Goal: Task Accomplishment & Management: Manage account settings

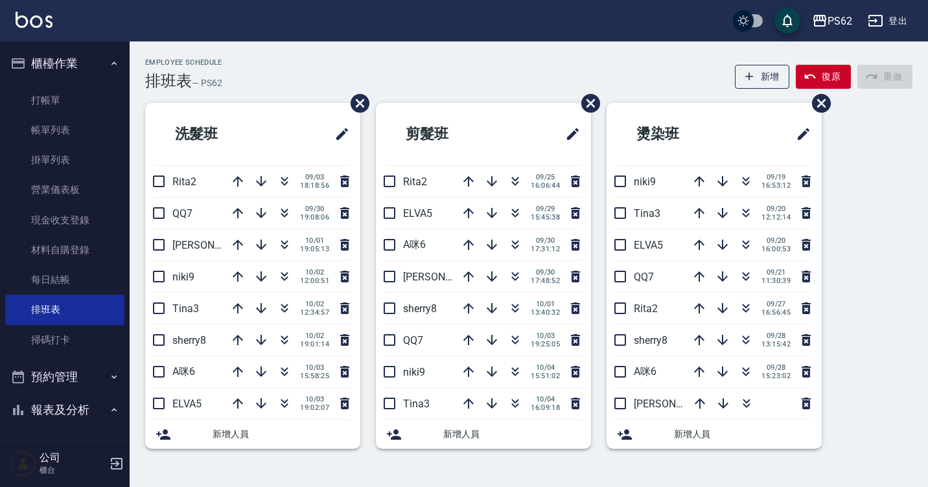
click at [344, 53] on div "Employee Schedule 排班表 — PS62 新增 復原 重做 洗髮班 Rita2 09/03 18:18:56 QQ7 09/30 19:08:…" at bounding box center [529, 255] width 798 height 428
click at [284, 212] on icon "button" at bounding box center [284, 211] width 7 height 5
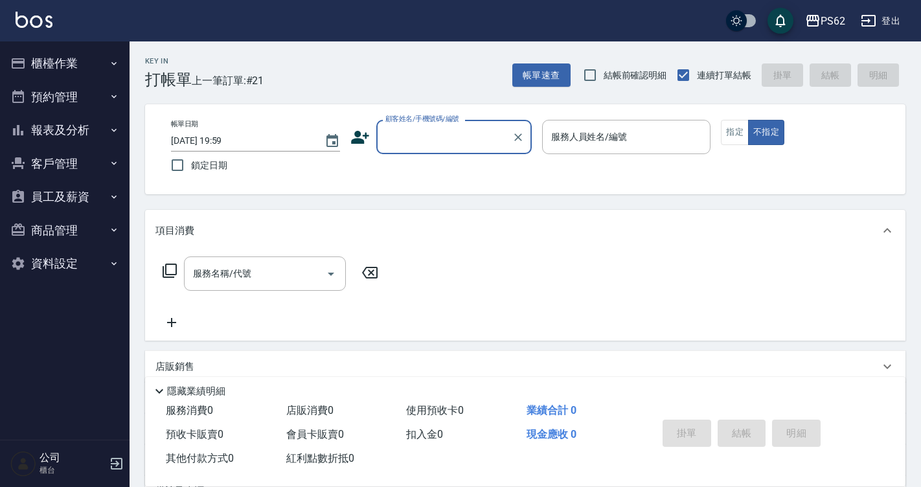
click at [70, 62] on button "櫃檯作業" at bounding box center [64, 64] width 119 height 34
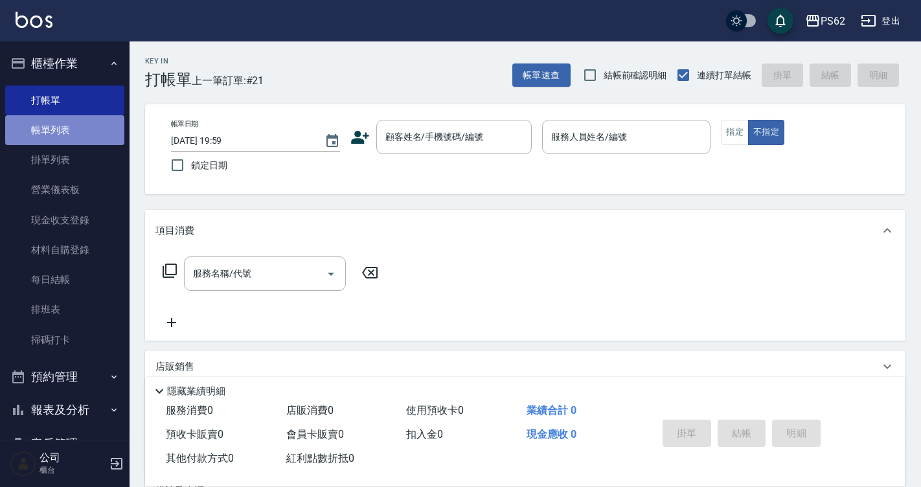
click at [72, 135] on link "帳單列表" at bounding box center [64, 130] width 119 height 30
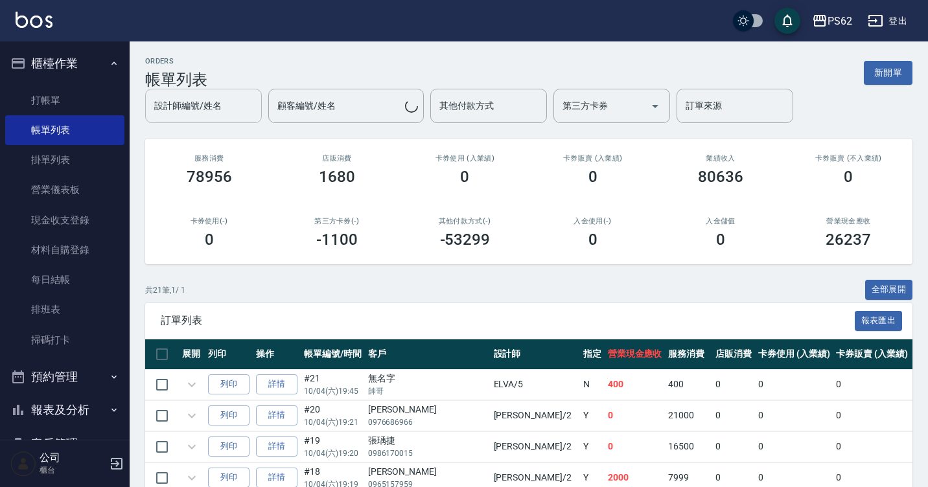
click at [208, 107] on div "設計師編號/姓名 設計師編號/姓名" at bounding box center [203, 106] width 117 height 34
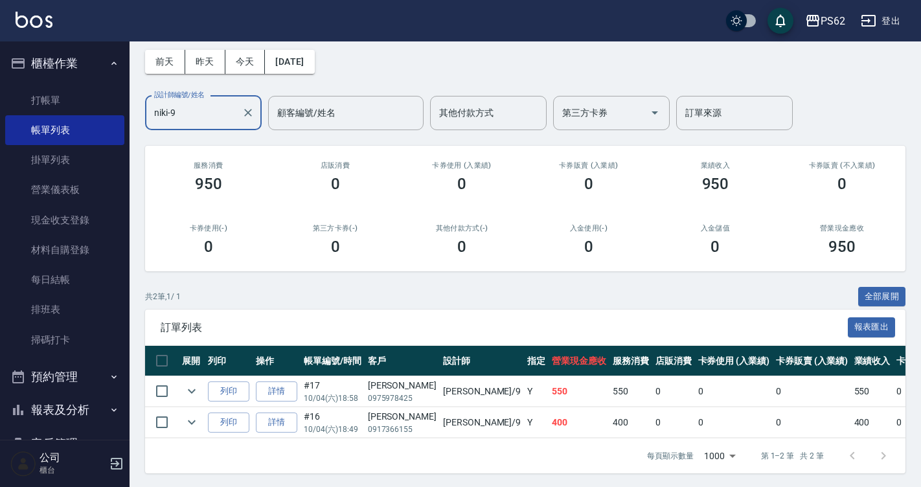
scroll to position [66, 0]
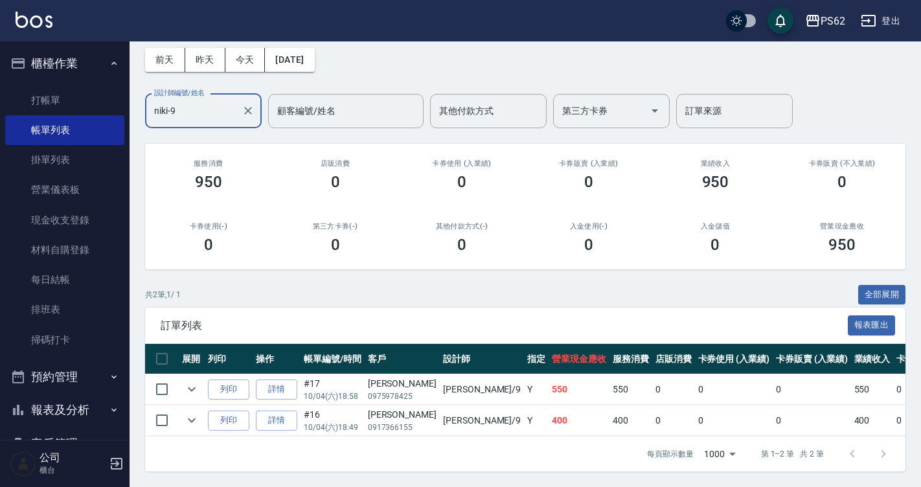
type input "niki-9"
drag, startPoint x: 365, startPoint y: 376, endPoint x: 389, endPoint y: 373, distance: 24.8
click at [389, 374] on td "簡宏瑋 0975978425" at bounding box center [402, 389] width 75 height 30
click at [392, 391] on p "0975978425" at bounding box center [402, 397] width 69 height 12
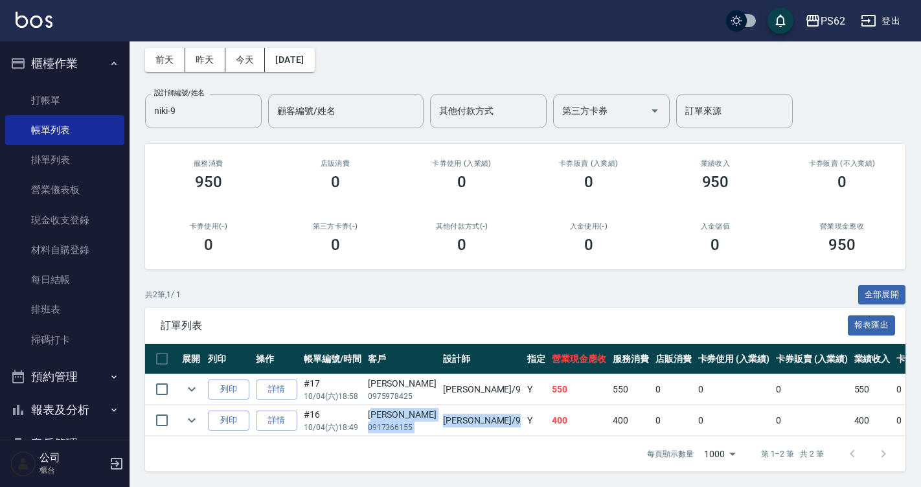
drag, startPoint x: 381, startPoint y: 400, endPoint x: 442, endPoint y: 409, distance: 62.3
click at [442, 409] on tr "列印 詳情 #16 10/04 (六) 18:49 陳萱姿 0917366155 niki /9 Y 400 400 0 0 0 400 0 0 0 0 0" at bounding box center [716, 421] width 1142 height 30
click at [442, 409] on td "niki /9" at bounding box center [482, 421] width 84 height 30
click at [440, 417] on td "niki /9" at bounding box center [482, 421] width 84 height 30
drag, startPoint x: 334, startPoint y: 419, endPoint x: 376, endPoint y: 415, distance: 42.2
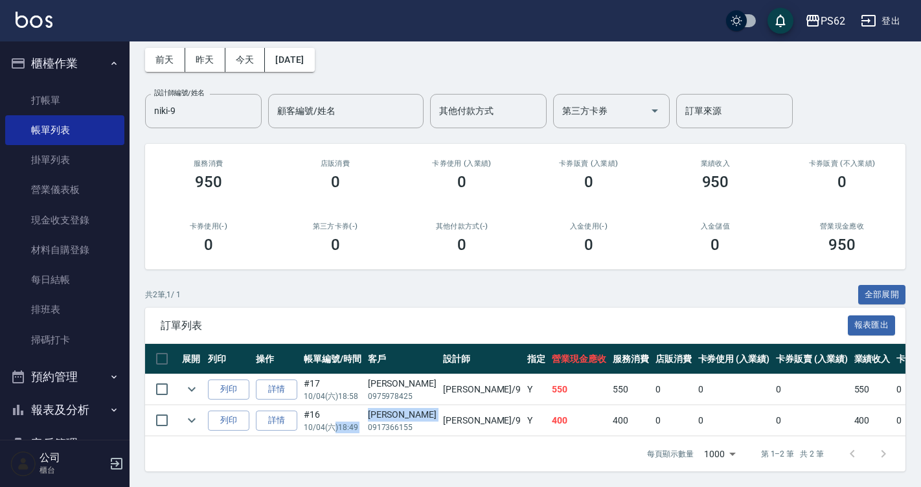
click at [375, 416] on tr "列印 詳情 #16 10/04 (六) 18:49 陳萱姿 0917366155 niki /9 Y 400 400 0 0 0 400 0 0 0 0 0" at bounding box center [716, 421] width 1142 height 30
click at [381, 422] on p "0917366155" at bounding box center [402, 428] width 69 height 12
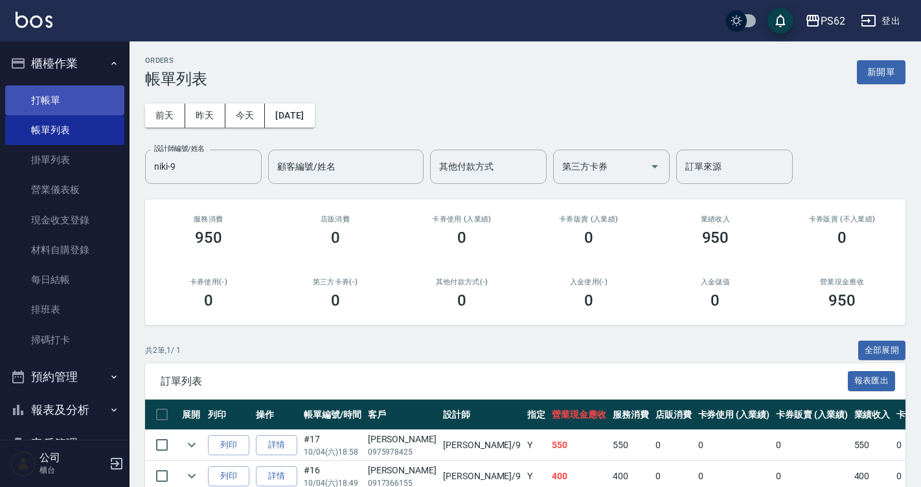
scroll to position [0, 0]
click at [55, 98] on link "打帳單" at bounding box center [64, 101] width 119 height 30
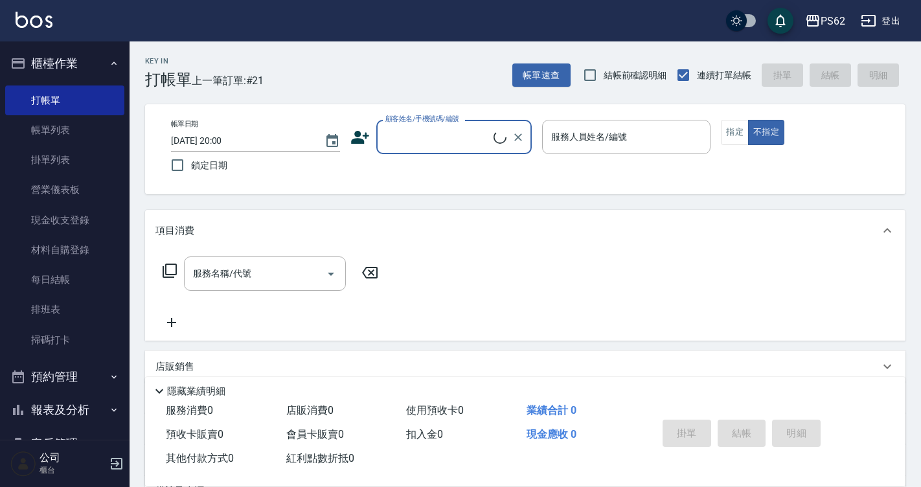
click at [429, 148] on input "顧客姓名/手機號碼/編號" at bounding box center [437, 137] width 111 height 23
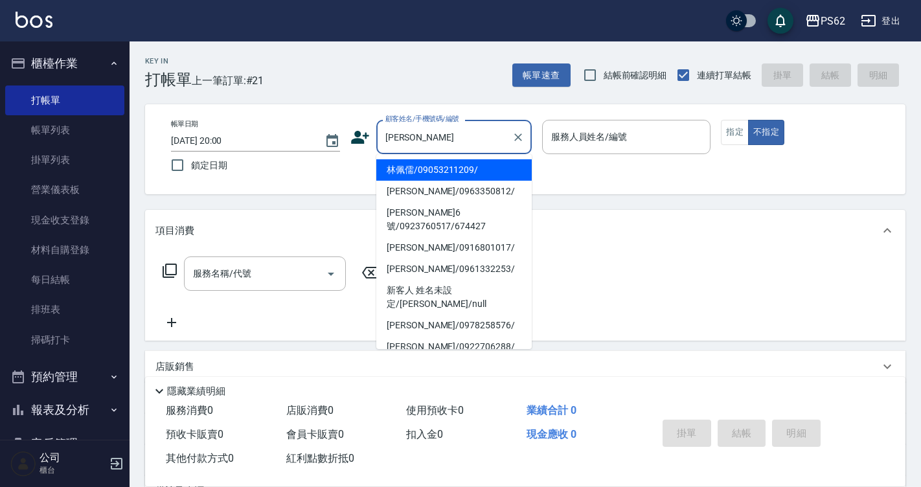
type input "林佩儒/09053211209/"
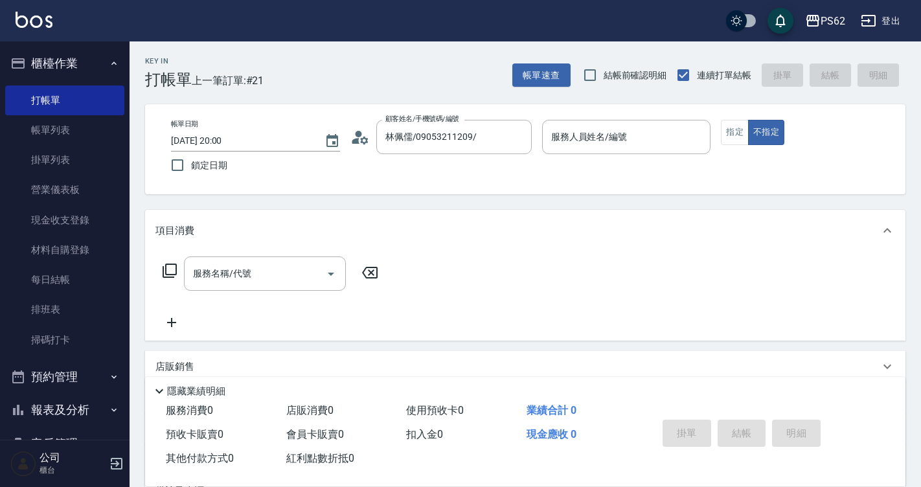
click at [369, 135] on icon at bounding box center [359, 137] width 19 height 19
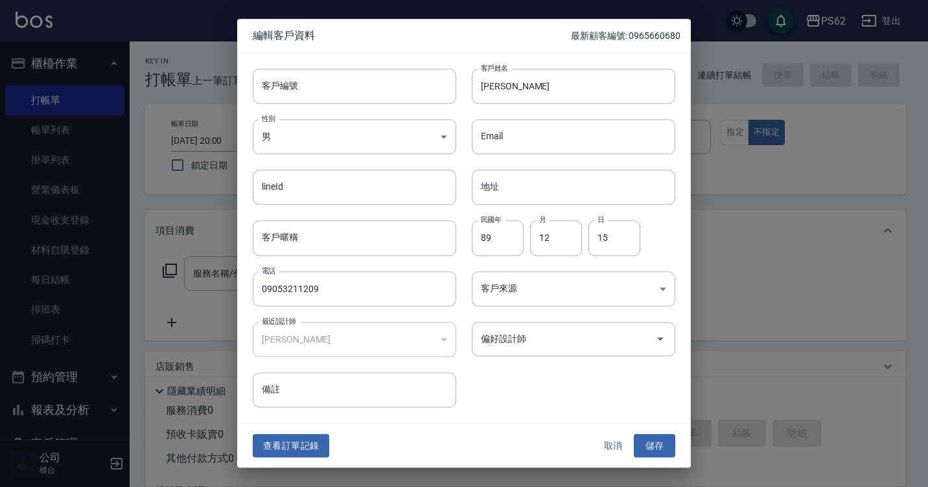
click at [289, 442] on button "查看訂單記錄" at bounding box center [291, 446] width 76 height 24
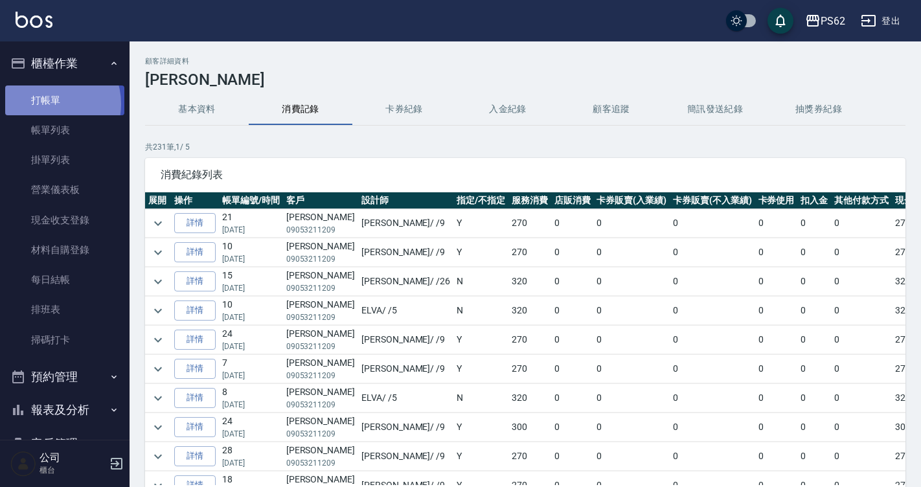
click at [49, 104] on link "打帳單" at bounding box center [64, 101] width 119 height 30
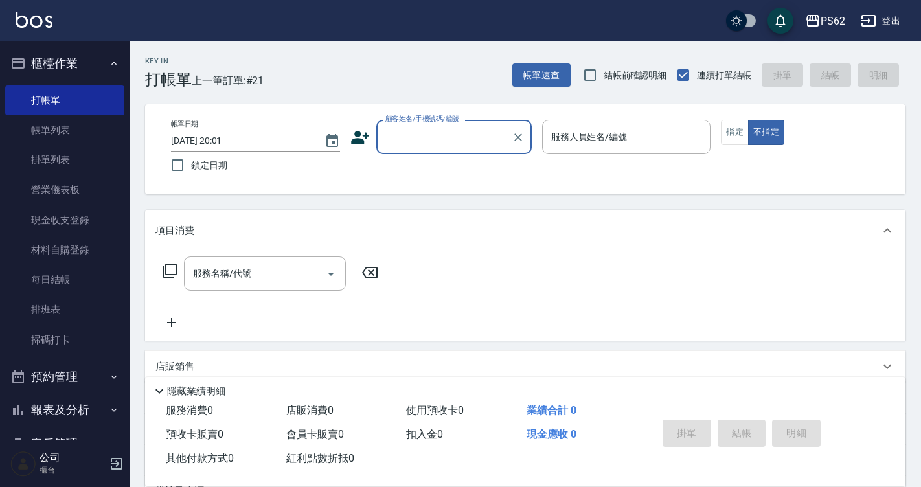
click at [456, 137] on input "顧客姓名/手機號碼/編號" at bounding box center [444, 137] width 124 height 23
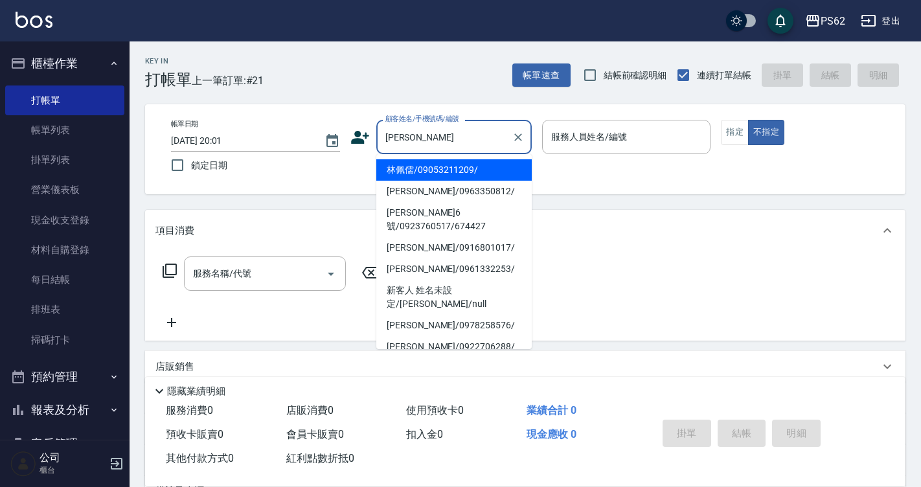
type input "林佩儒/09053211209/"
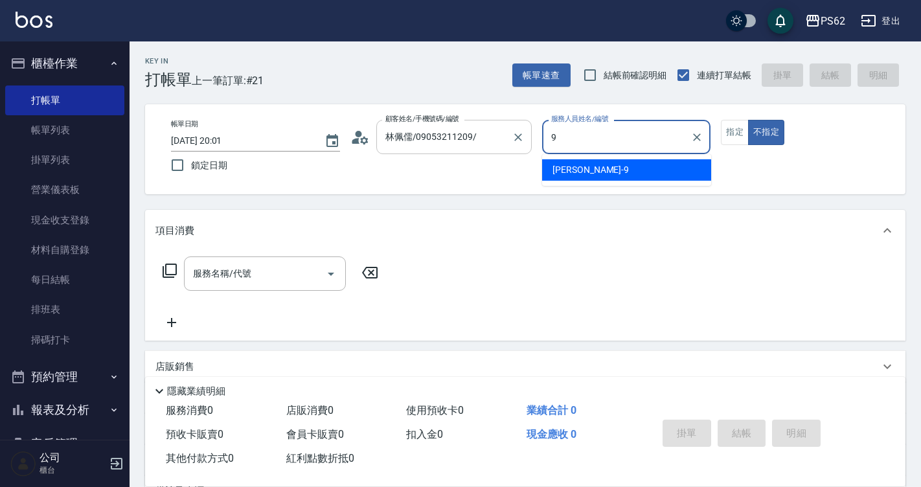
type input "niki-9"
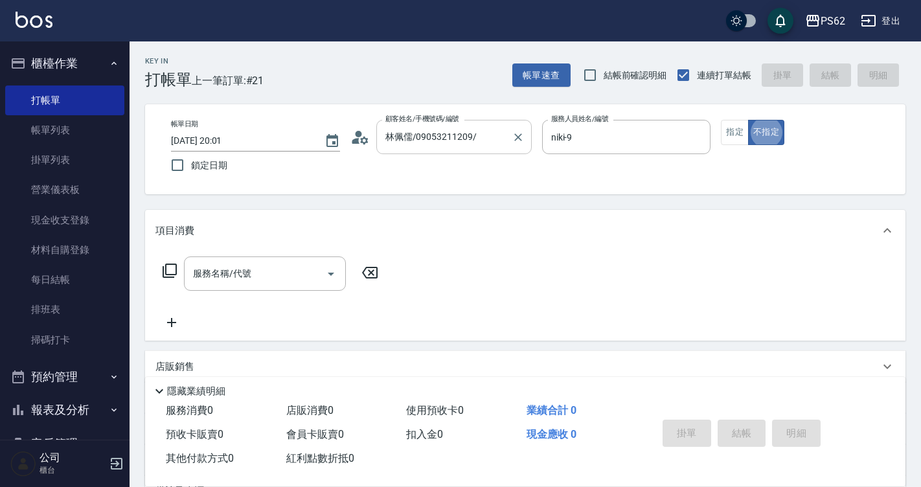
type button "false"
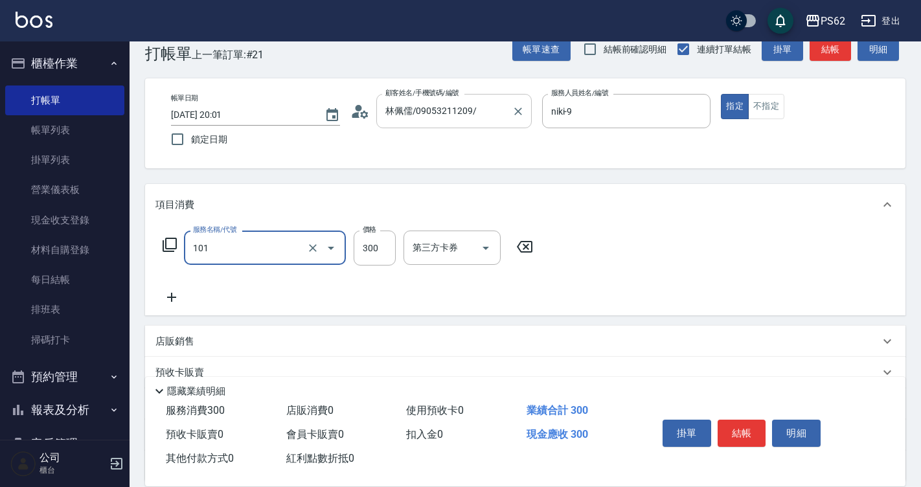
type input "洗髮(101)"
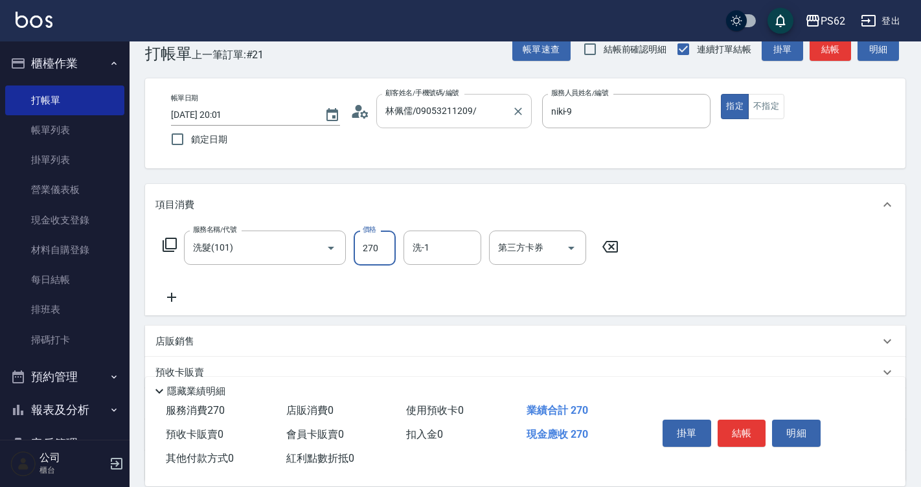
type input "270"
type input "Sunny-23"
click at [740, 426] on button "結帳" at bounding box center [742, 433] width 49 height 27
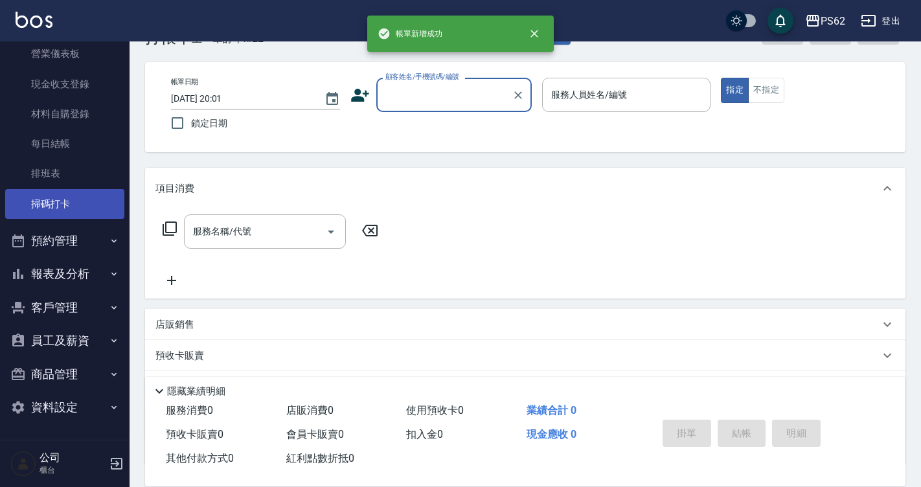
scroll to position [91, 0]
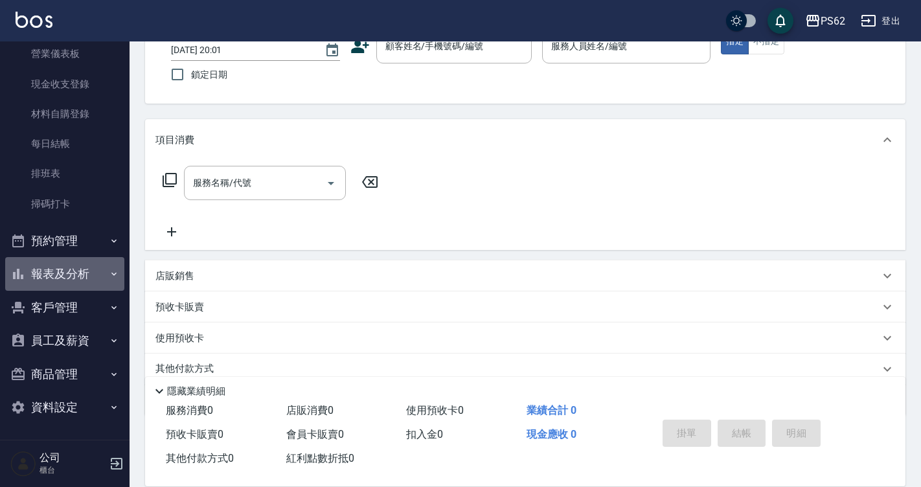
click at [76, 284] on button "報表及分析" at bounding box center [64, 274] width 119 height 34
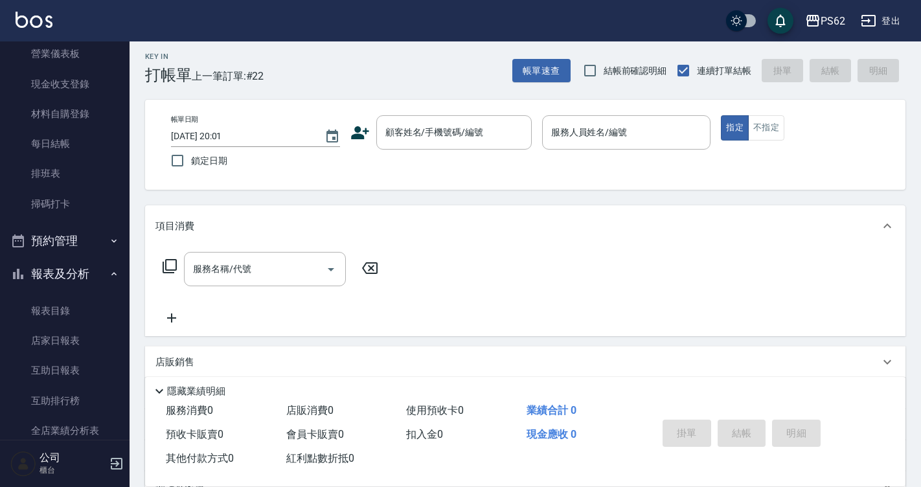
scroll to position [0, 0]
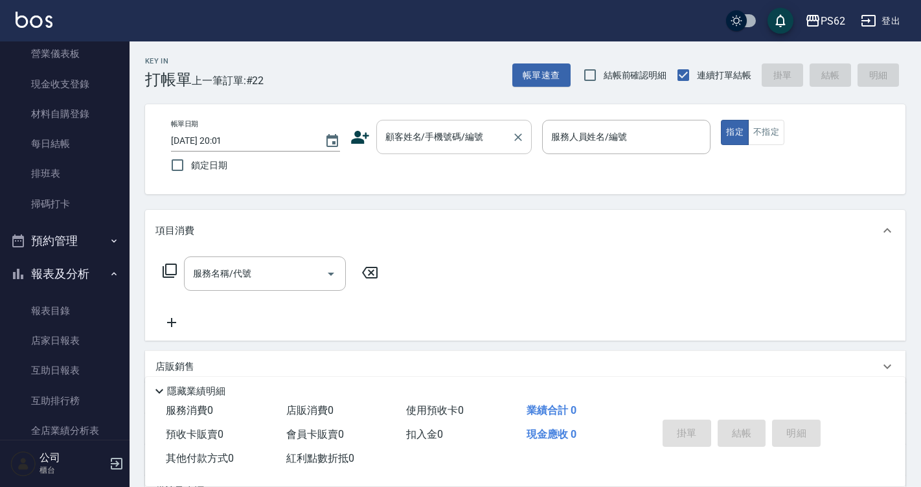
click at [411, 139] on input "顧客姓名/手機號碼/編號" at bounding box center [444, 137] width 124 height 23
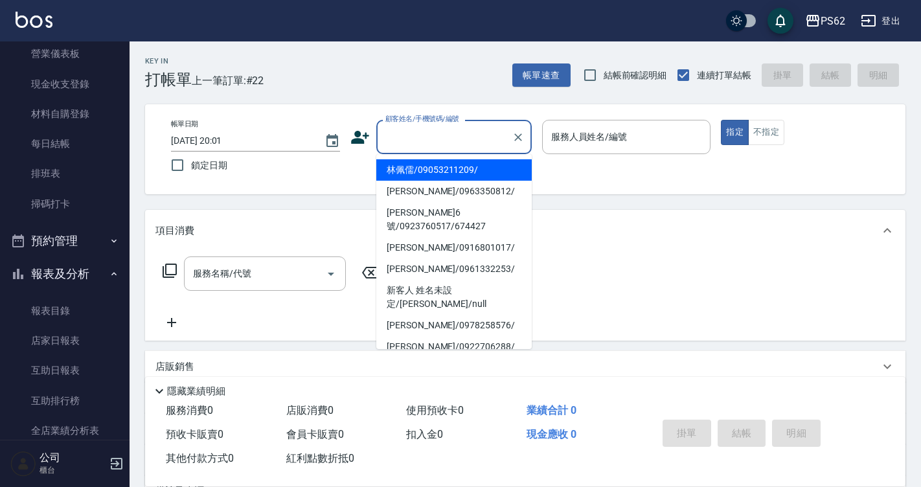
click at [411, 139] on input "顧客姓名/手機號碼/編號" at bounding box center [444, 137] width 124 height 23
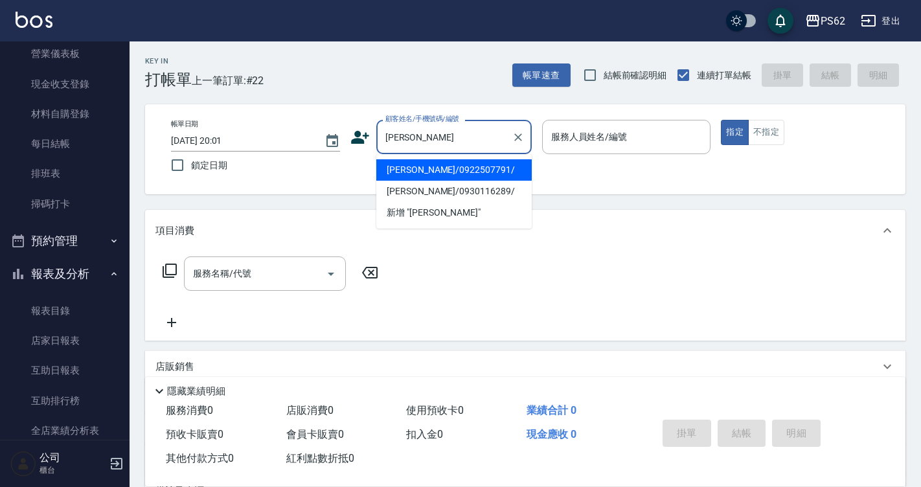
click at [464, 173] on li "劉貞孜/0922507791/" at bounding box center [453, 169] width 155 height 21
type input "劉貞孜/0922507791/"
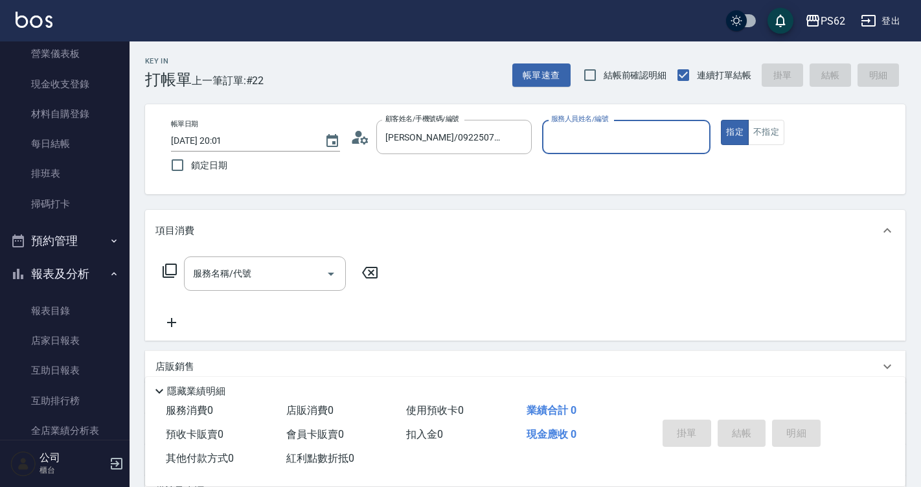
click at [568, 148] on input "服務人員姓名/編號" at bounding box center [626, 137] width 157 height 23
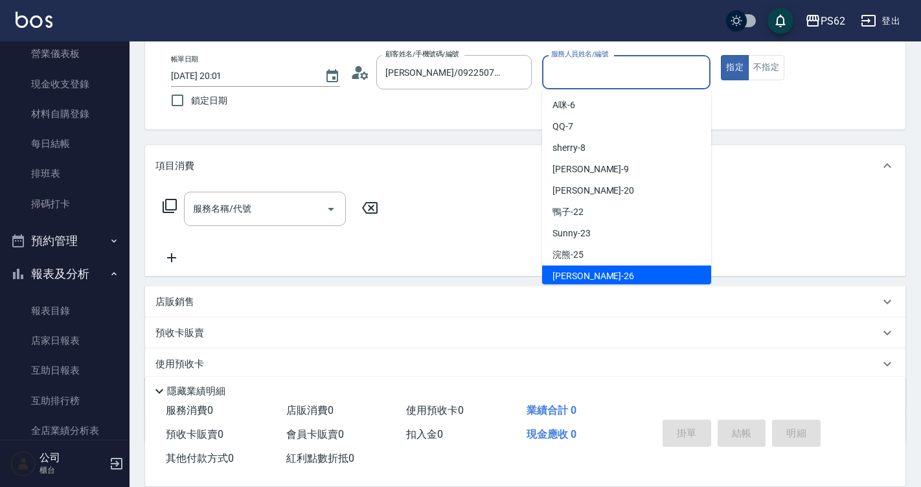
scroll to position [130, 0]
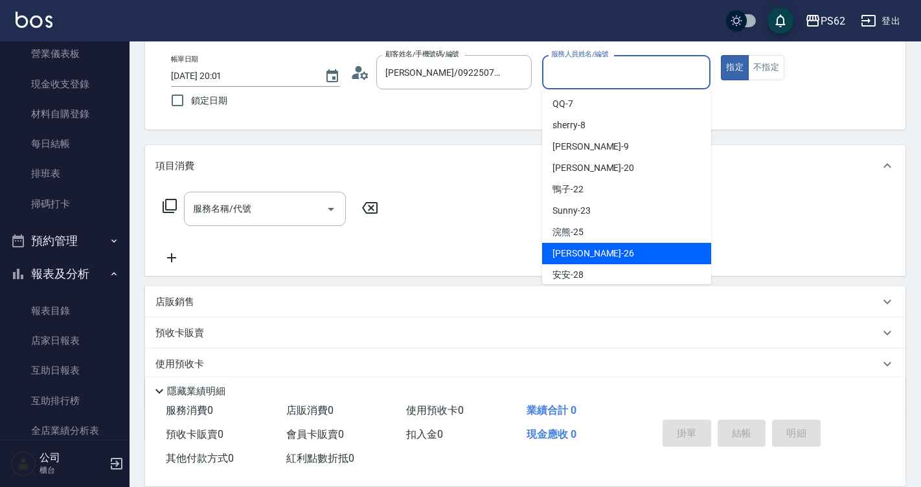
click at [612, 255] on div "小欣 -26" at bounding box center [626, 253] width 169 height 21
type input "小欣-26"
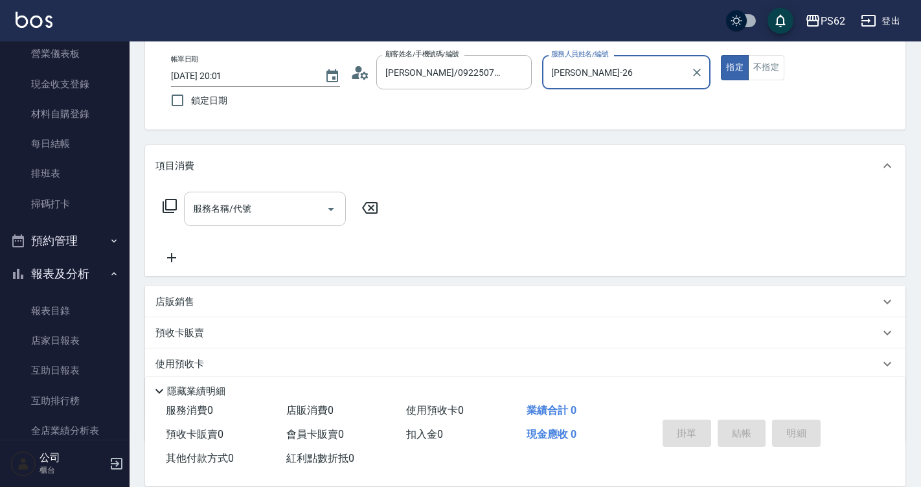
click at [262, 198] on input "服務名稱/代號" at bounding box center [255, 209] width 131 height 23
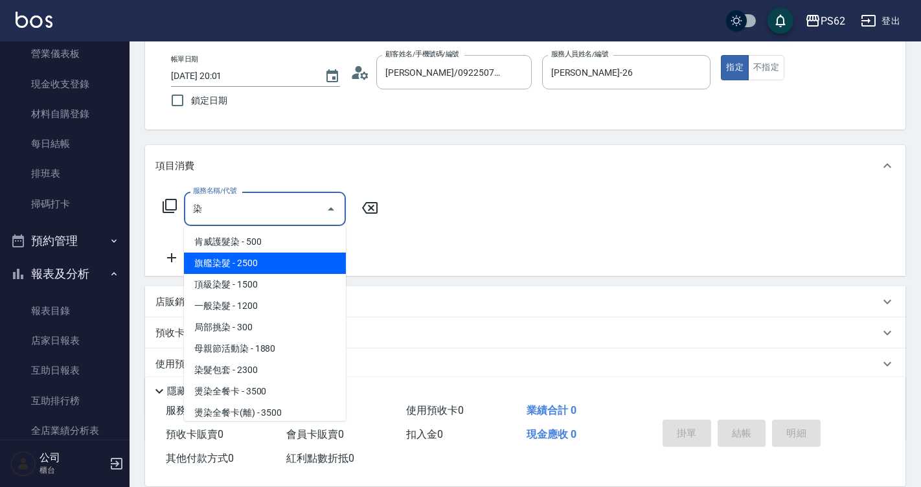
click at [279, 262] on span "旗艦染髮 - 2500" at bounding box center [265, 263] width 162 height 21
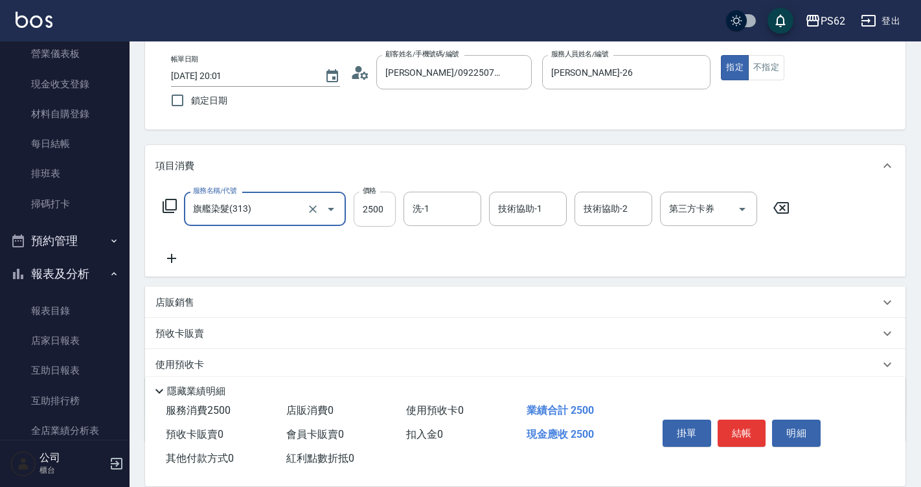
type input "旗艦染髮(313)"
click at [391, 206] on input "2500" at bounding box center [375, 209] width 42 height 35
type input "4000"
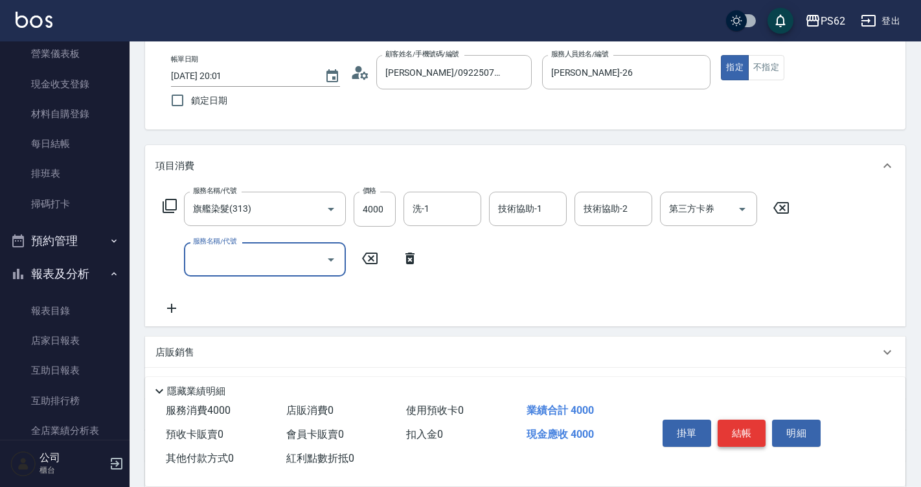
click at [750, 429] on button "結帳" at bounding box center [742, 433] width 49 height 27
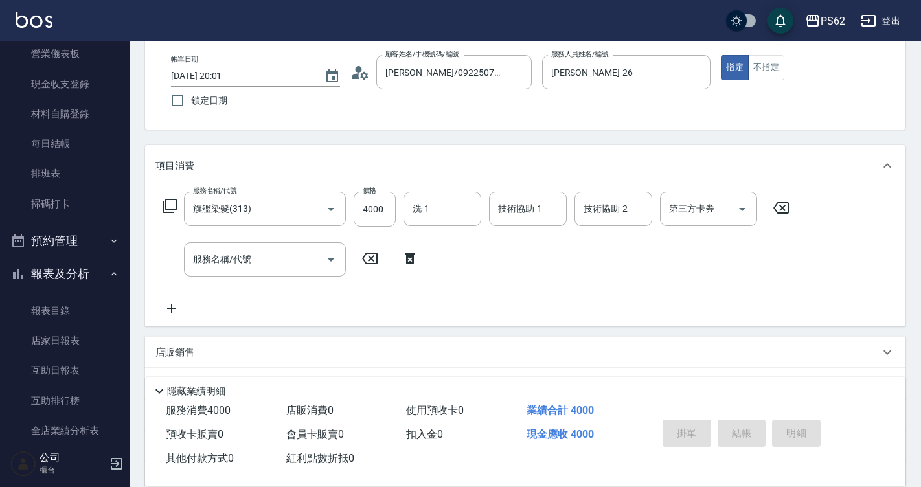
type input "2025/10/04 20:05"
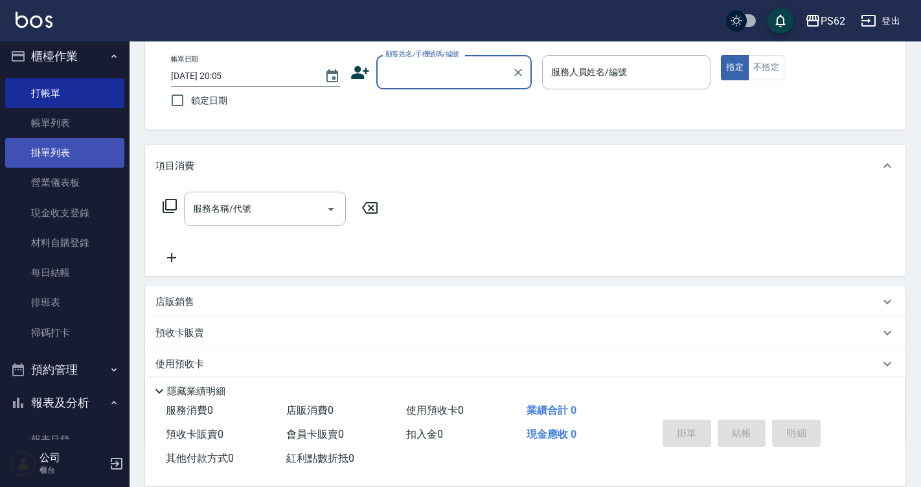
scroll to position [6, 0]
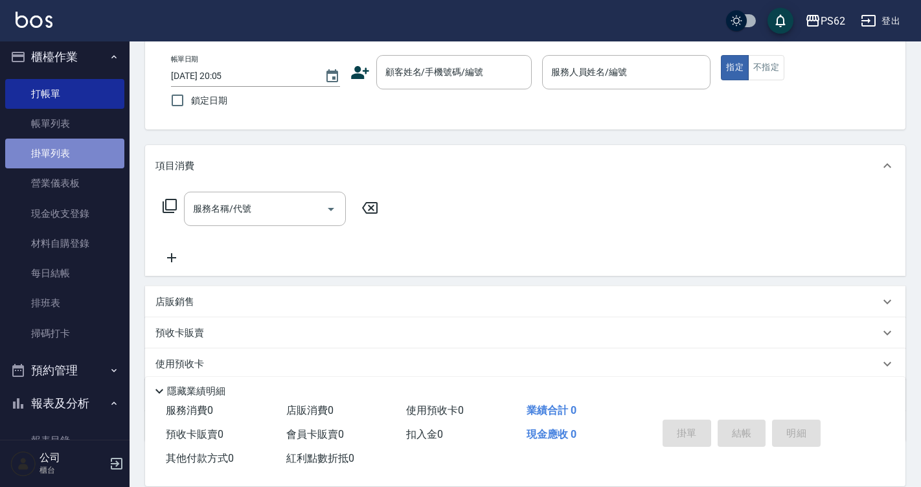
click at [89, 154] on link "掛單列表" at bounding box center [64, 154] width 119 height 30
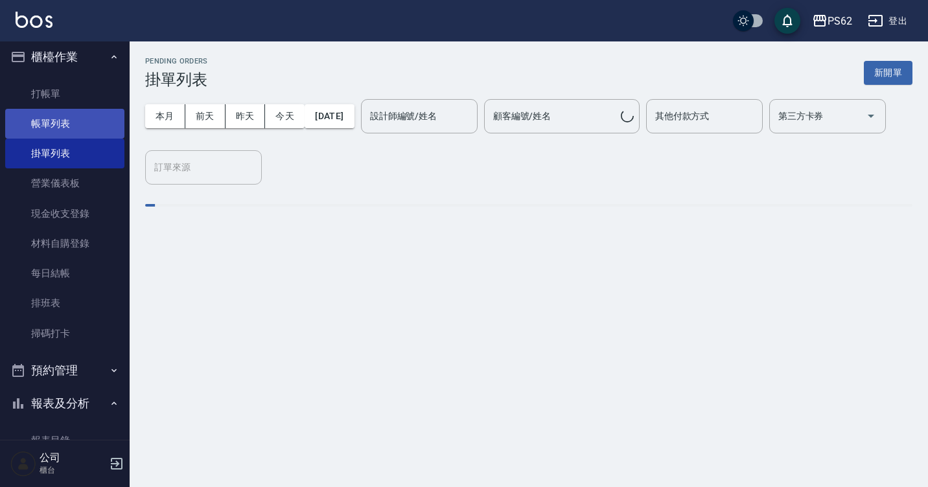
click at [80, 126] on link "帳單列表" at bounding box center [64, 124] width 119 height 30
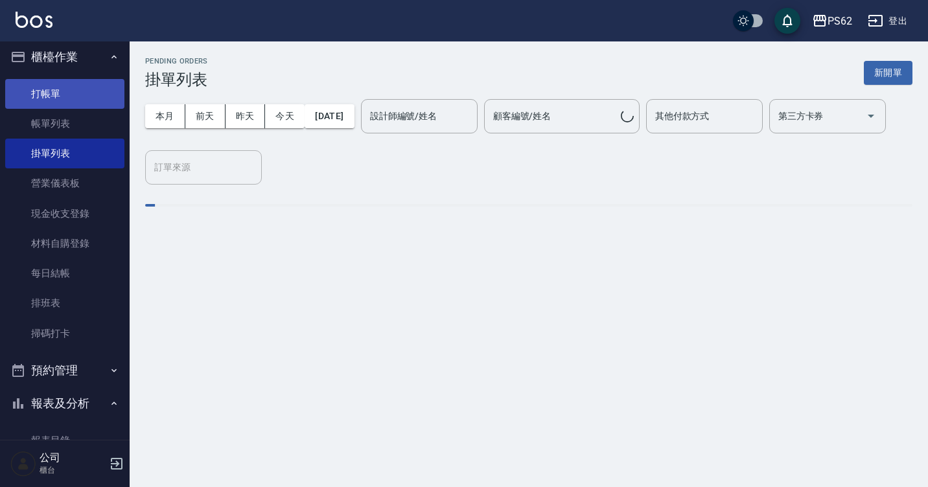
click at [86, 121] on link "帳單列表" at bounding box center [64, 124] width 119 height 30
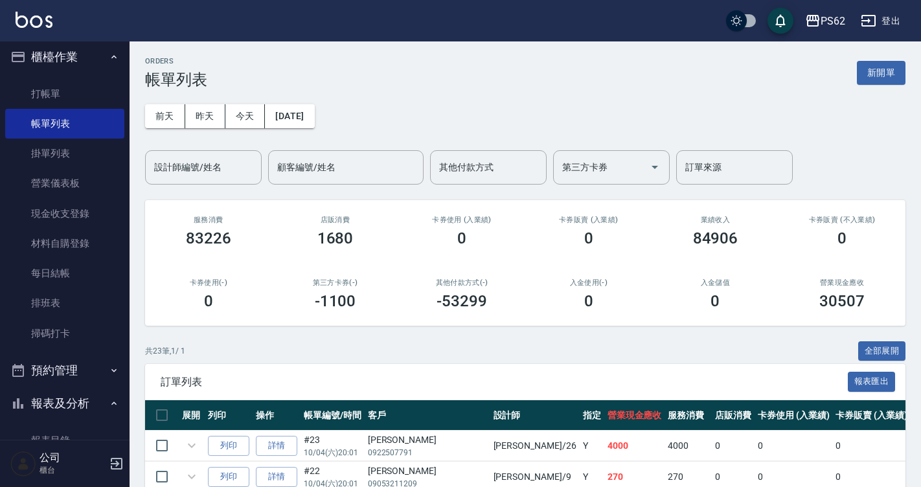
click at [190, 164] on div "設計師編號/姓名 設計師編號/姓名" at bounding box center [203, 167] width 117 height 34
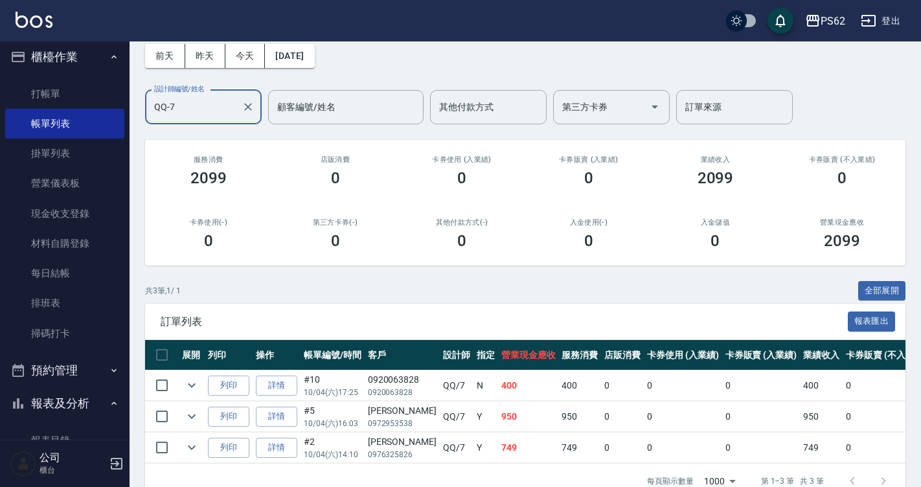
scroll to position [97, 0]
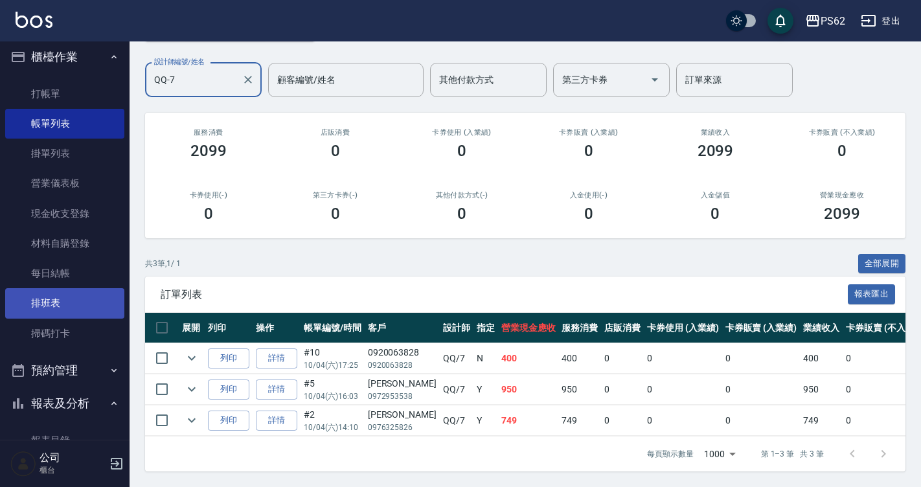
type input "QQ-7"
click at [65, 305] on link "排班表" at bounding box center [64, 303] width 119 height 30
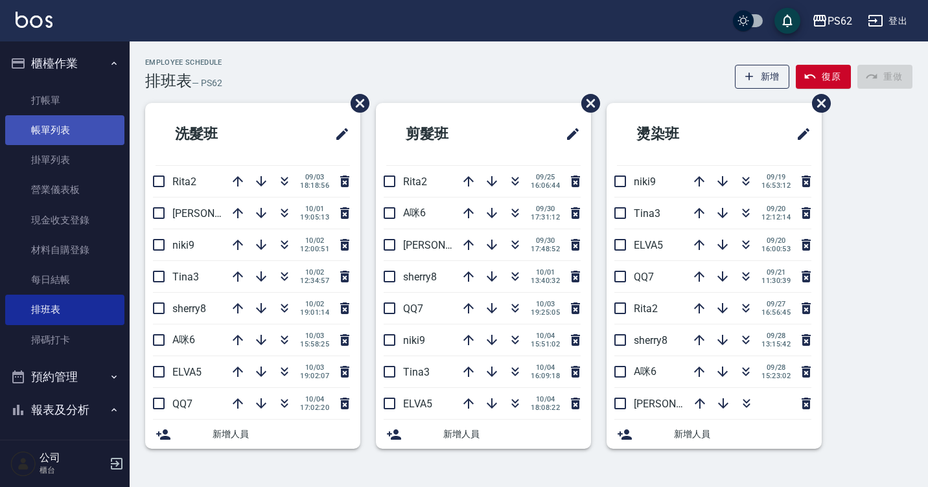
drag, startPoint x: 82, startPoint y: 139, endPoint x: 80, endPoint y: 129, distance: 10.4
click at [82, 139] on link "帳單列表" at bounding box center [64, 130] width 119 height 30
click at [86, 136] on link "帳單列表" at bounding box center [64, 130] width 119 height 30
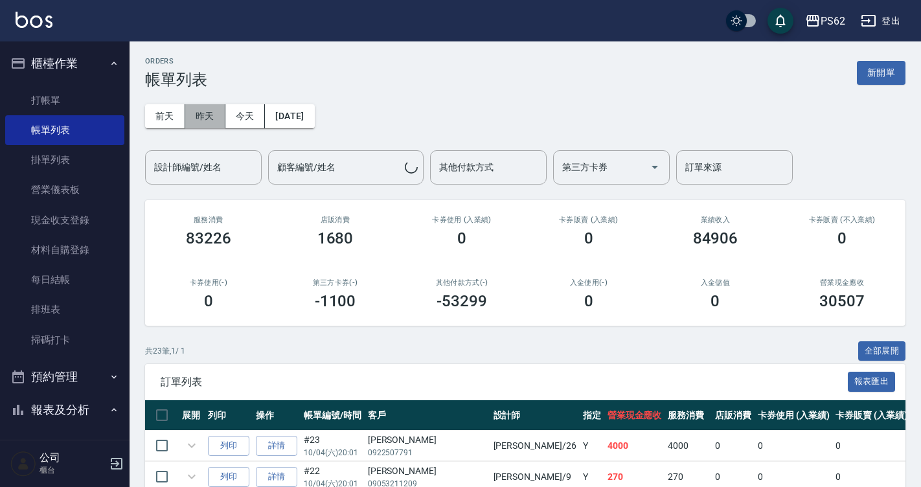
drag, startPoint x: 179, startPoint y: 116, endPoint x: 205, endPoint y: 124, distance: 27.2
click at [205, 124] on button "昨天" at bounding box center [205, 116] width 40 height 24
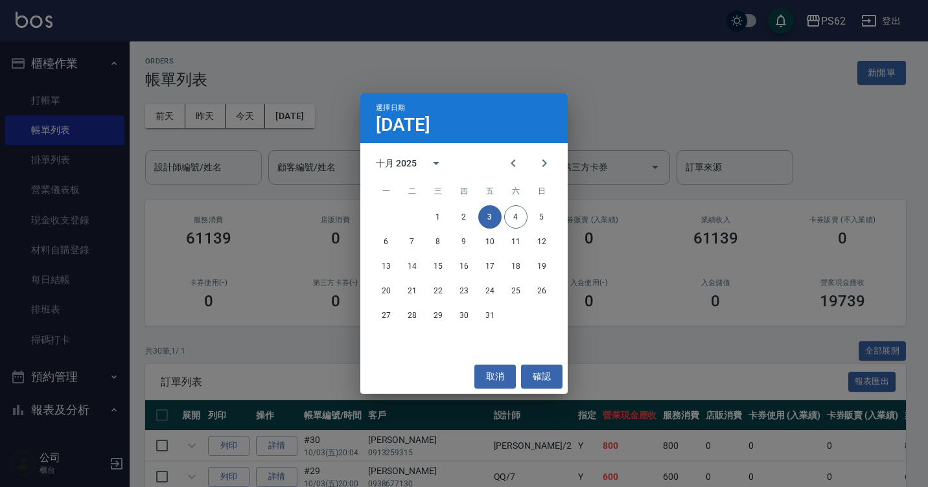
click at [240, 119] on div "選擇日期 10月3日 十月 2025 一 二 三 四 五 六 日 1 2 3 4 5 6 7 8 9 10 11 12 13 14 15 16 17 18 1…" at bounding box center [464, 243] width 928 height 487
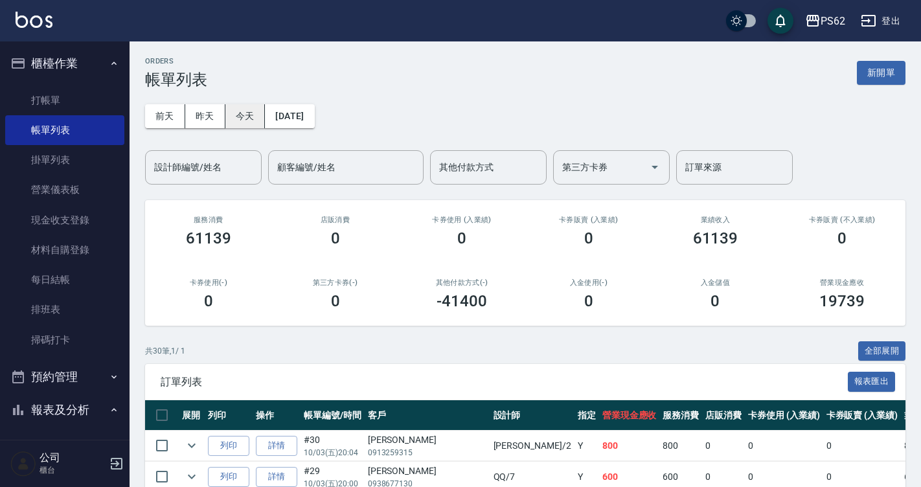
click at [248, 121] on button "今天" at bounding box center [245, 116] width 40 height 24
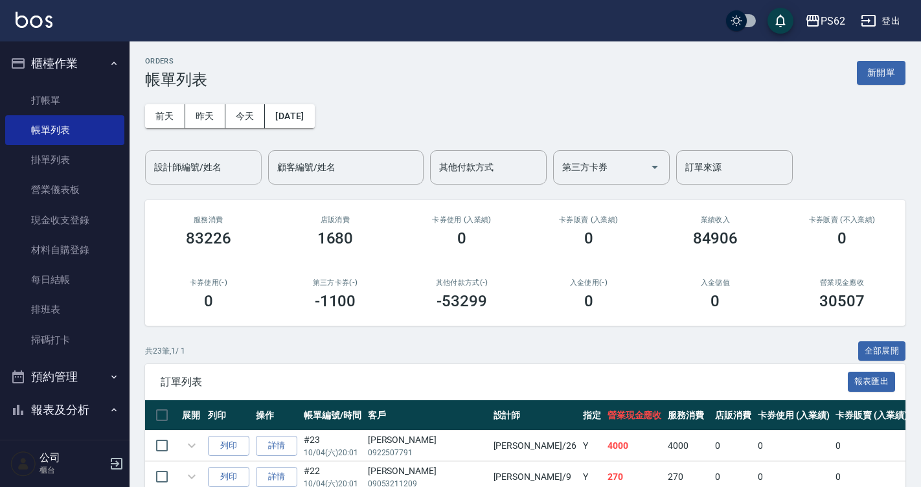
click at [225, 181] on div "設計師編號/姓名" at bounding box center [203, 167] width 117 height 34
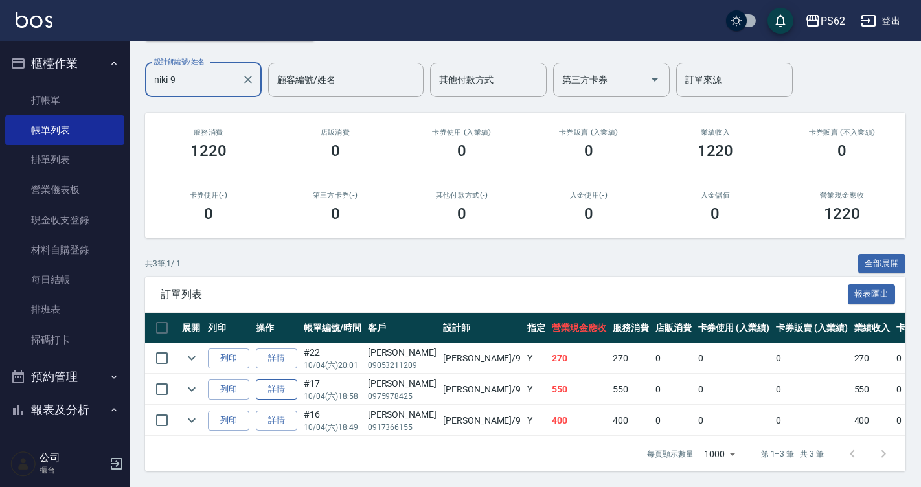
scroll to position [97, 0]
type input "niki-9"
click at [274, 382] on link "詳情" at bounding box center [276, 390] width 41 height 20
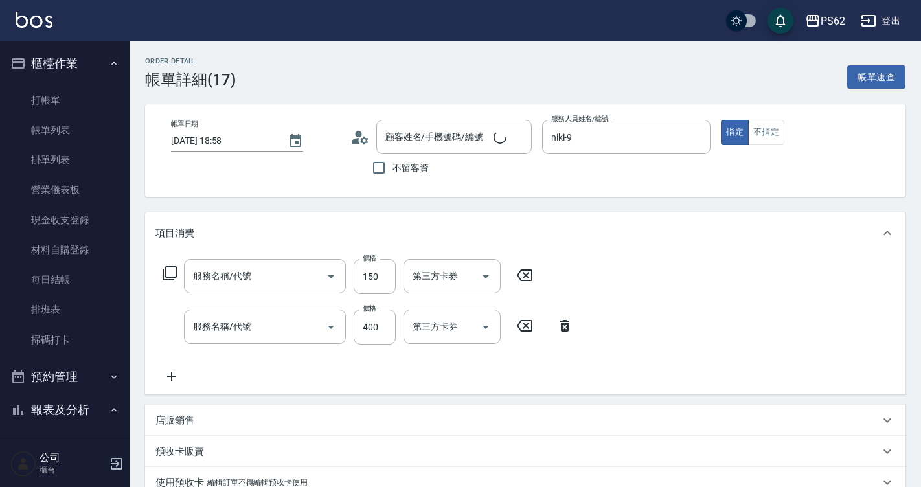
type input "2025/10/04 18:58"
type input "niki-9"
type input "簡宏瑋/0975978425/"
type input "精油洗髮(102)"
type input "洗剪400(201)"
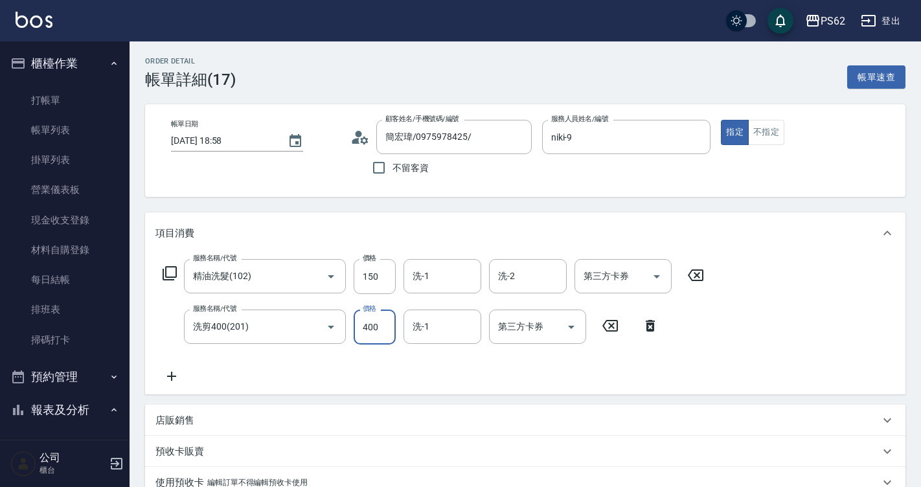
click at [382, 330] on input "400" at bounding box center [375, 327] width 42 height 35
type input "600"
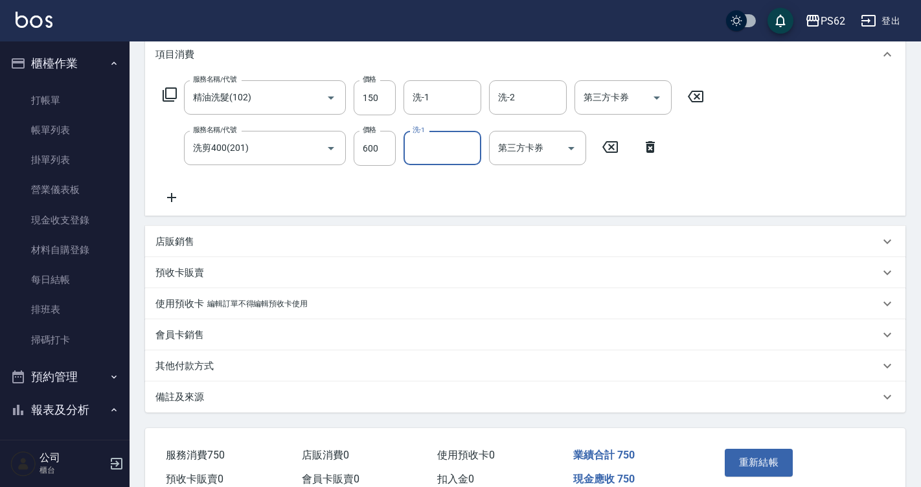
scroll to position [194, 0]
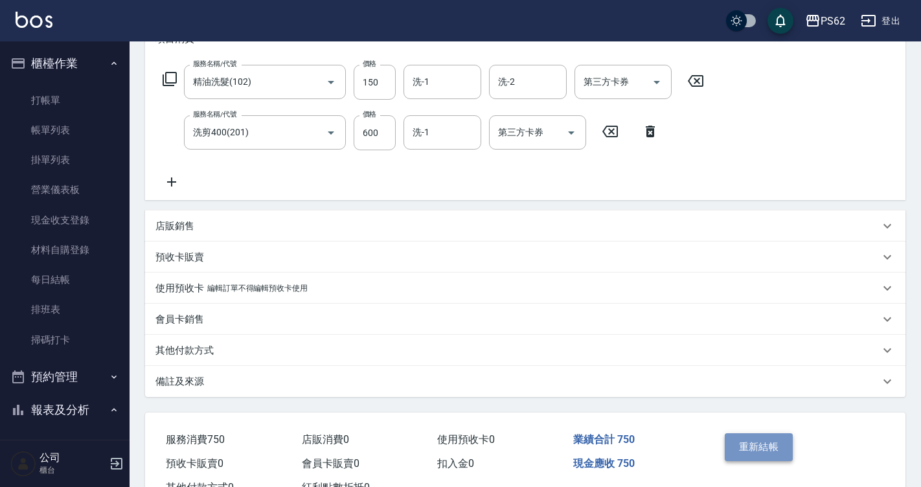
click at [790, 435] on button "重新結帳" at bounding box center [759, 446] width 69 height 27
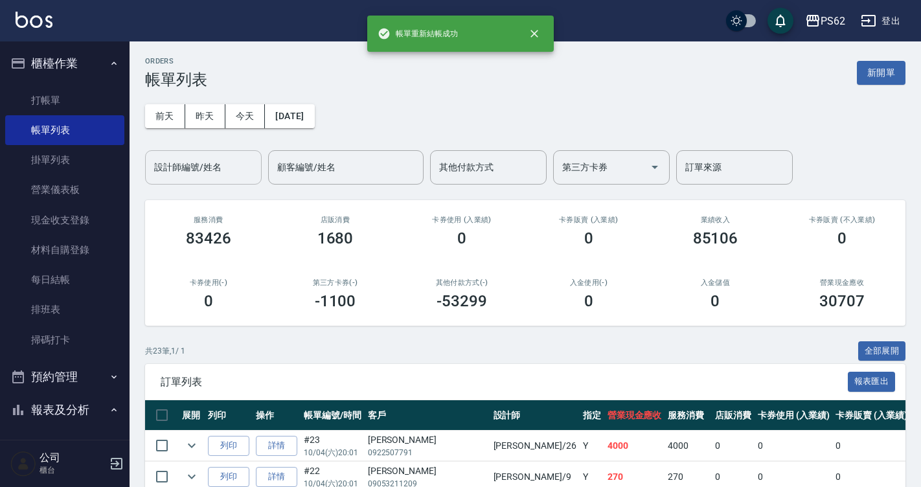
click at [210, 172] on input "設計師編號/姓名" at bounding box center [203, 167] width 105 height 23
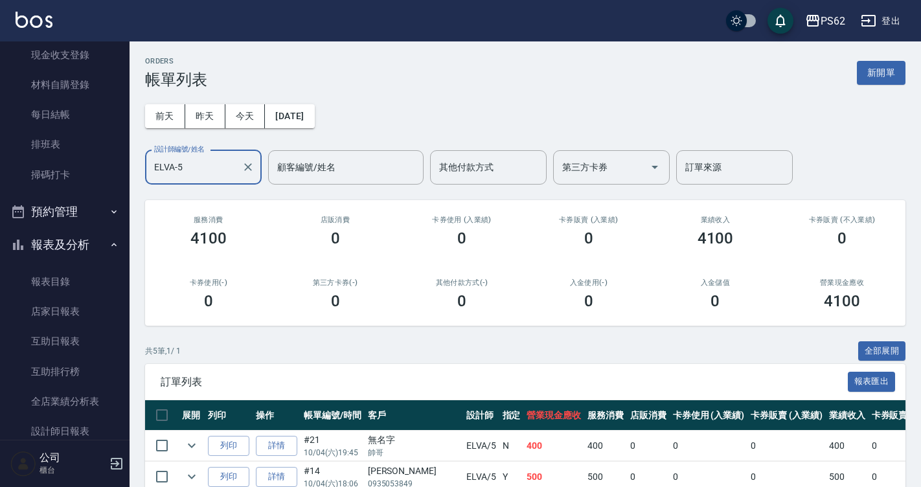
scroll to position [194, 0]
click at [198, 167] on input "ELVA-5" at bounding box center [194, 167] width 86 height 23
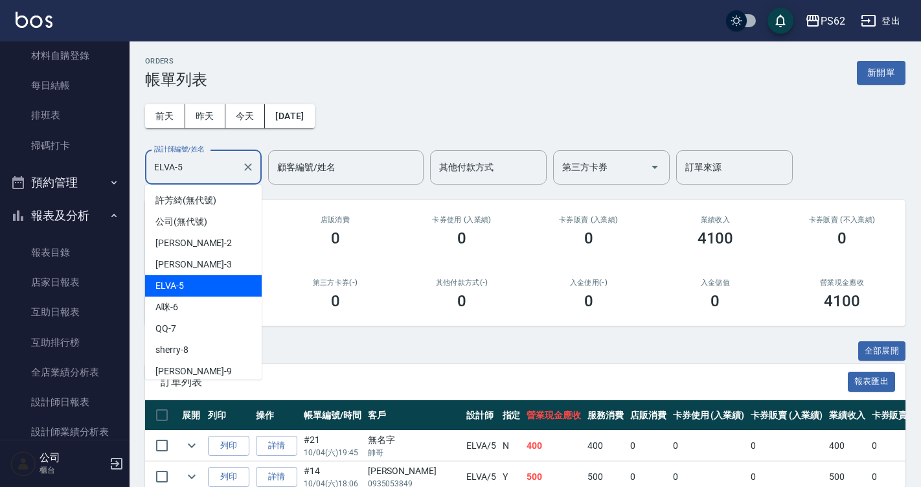
click at [198, 167] on input "ELVA-5" at bounding box center [194, 167] width 86 height 23
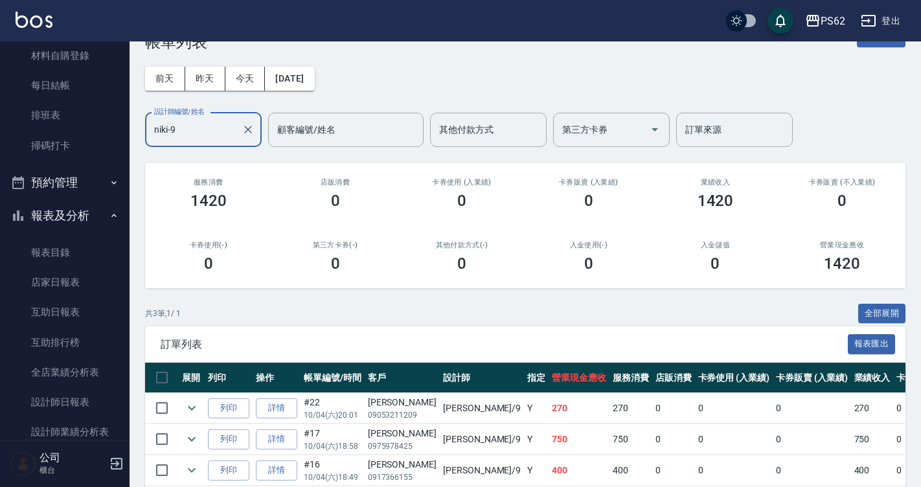
scroll to position [97, 0]
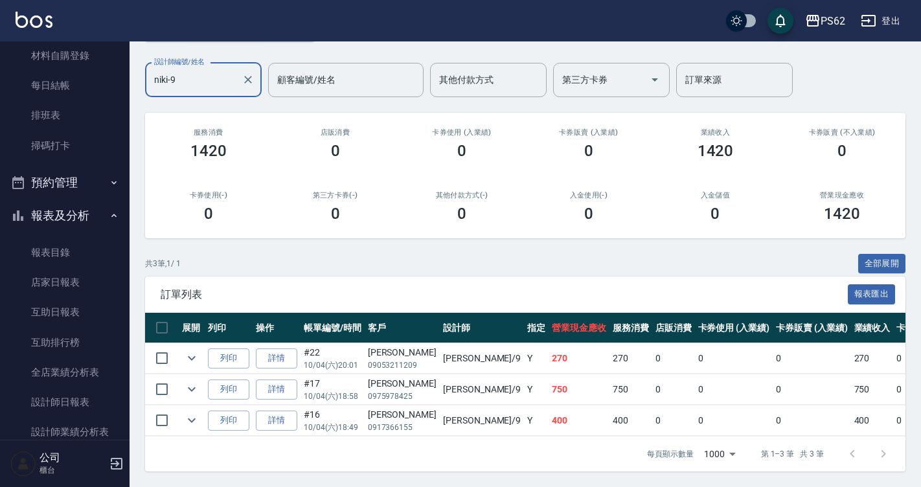
type input "niki-9"
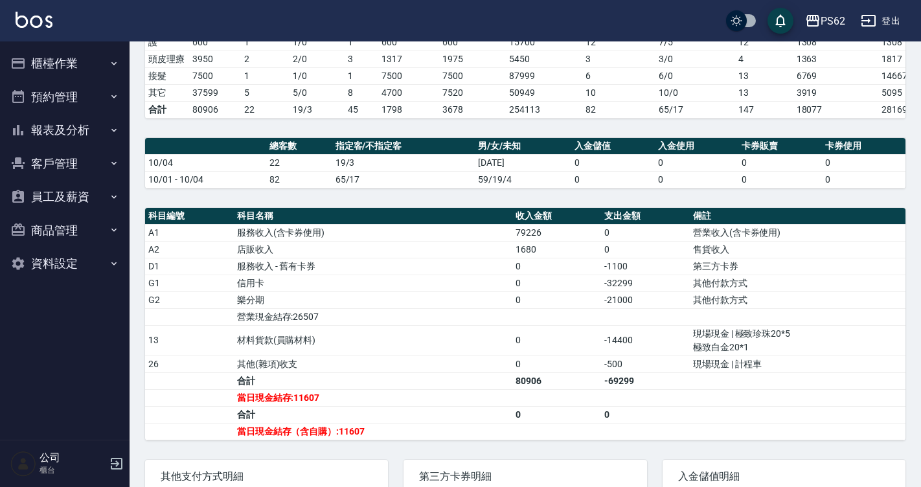
scroll to position [389, 0]
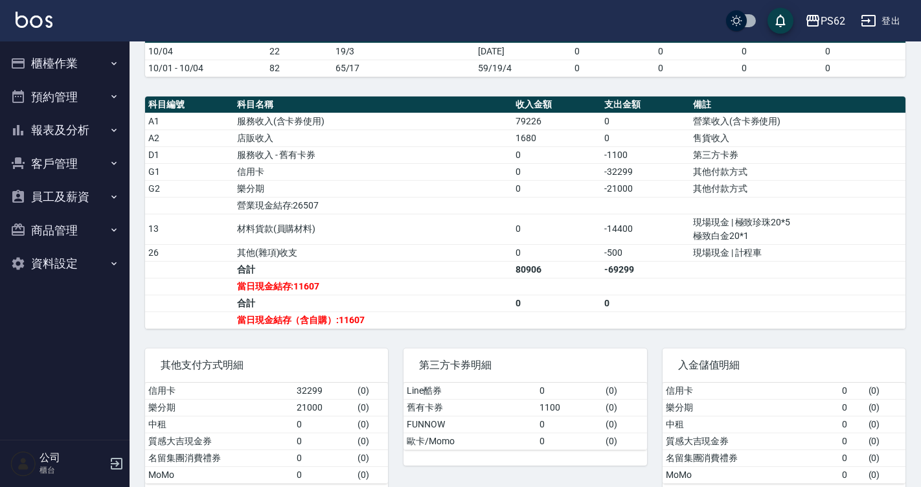
click at [482, 278] on td "合計" at bounding box center [373, 269] width 279 height 17
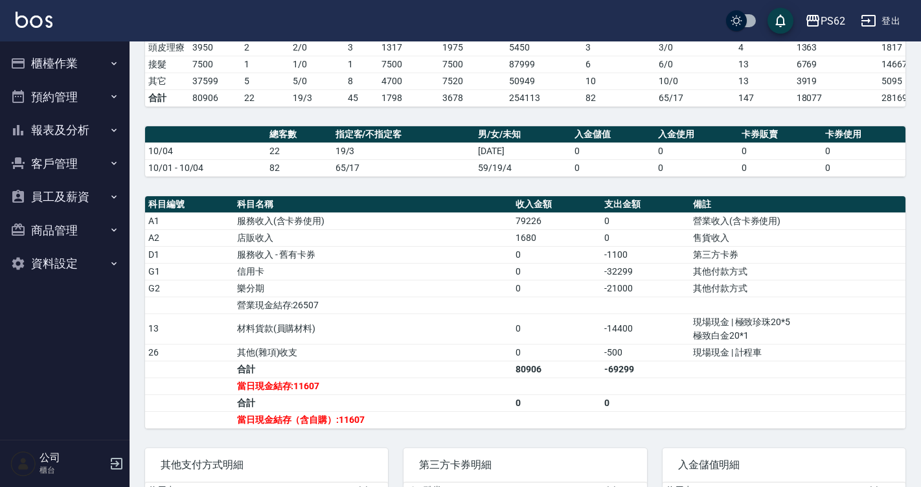
scroll to position [102, 0]
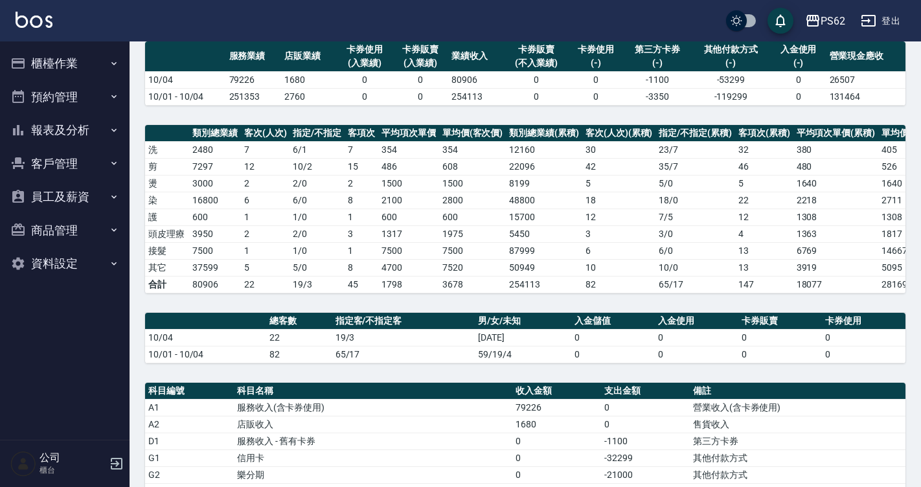
click at [76, 65] on button "櫃檯作業" at bounding box center [64, 64] width 119 height 34
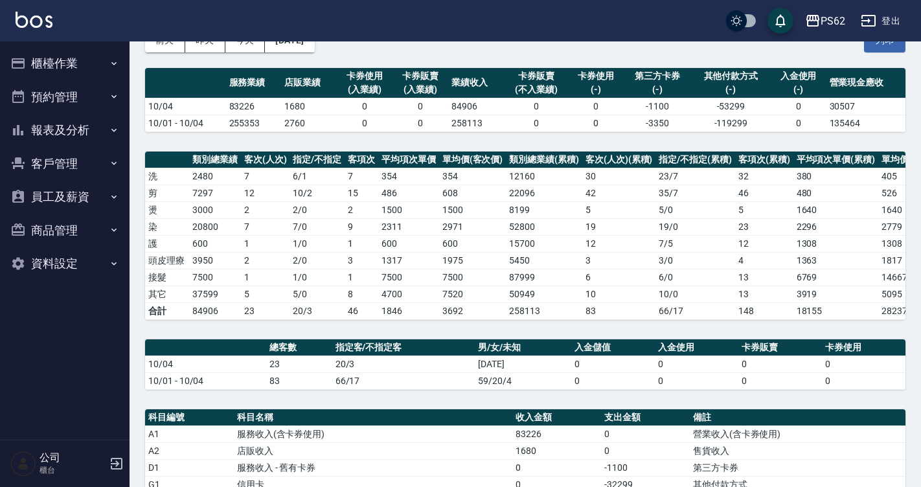
scroll to position [194, 0]
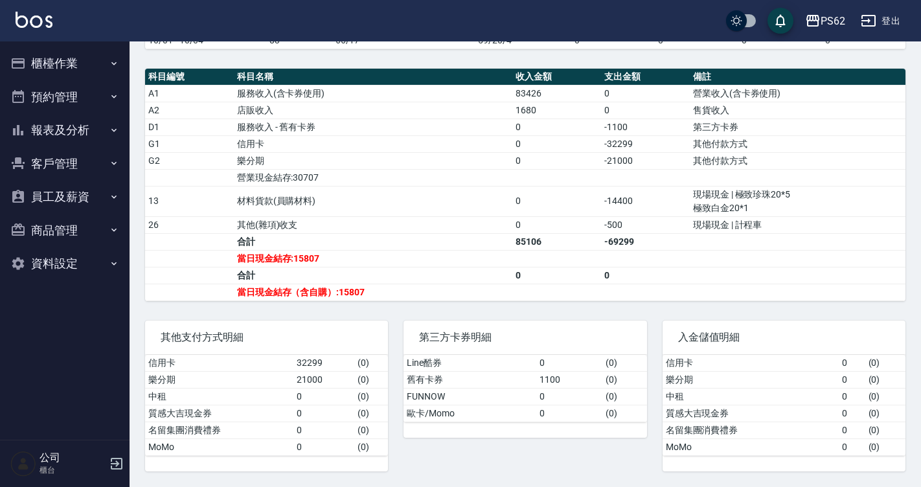
scroll to position [426, 0]
click at [58, 58] on button "櫃檯作業" at bounding box center [64, 64] width 119 height 34
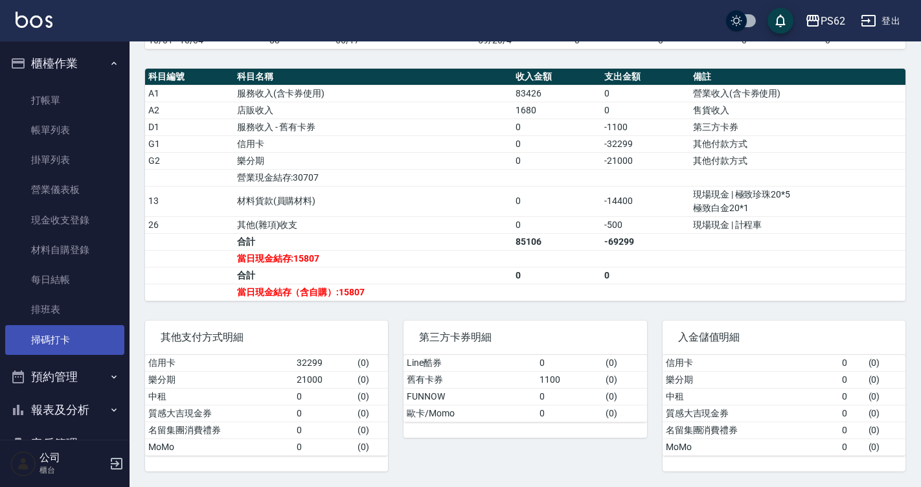
click at [67, 345] on link "掃碼打卡" at bounding box center [64, 340] width 119 height 30
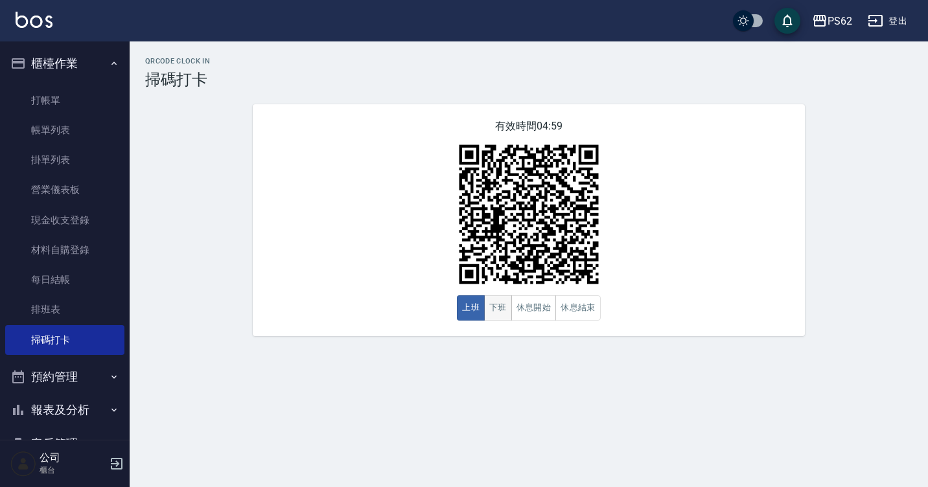
click at [495, 308] on button "下班" at bounding box center [498, 307] width 28 height 25
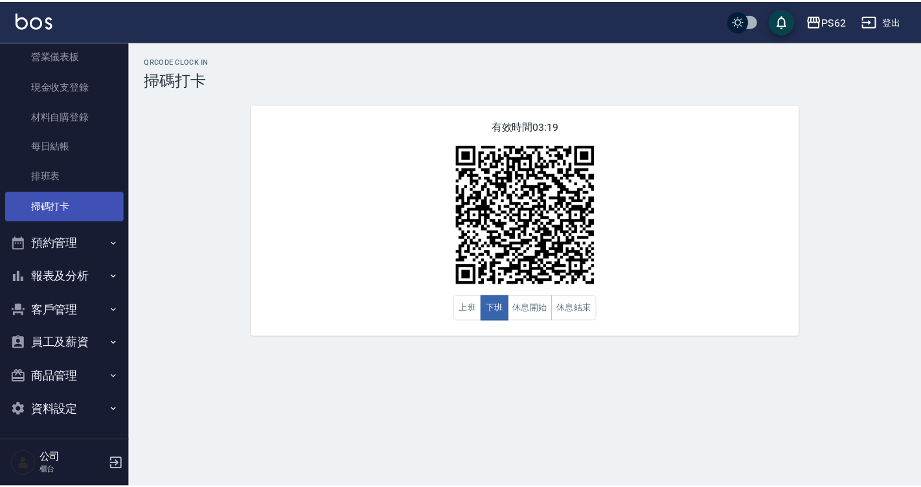
scroll to position [136, 0]
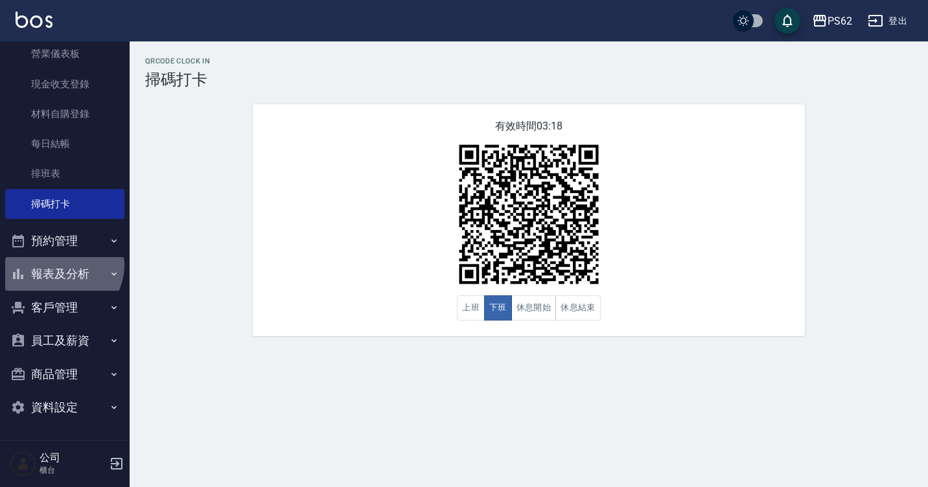
click at [60, 265] on button "報表及分析" at bounding box center [64, 274] width 119 height 34
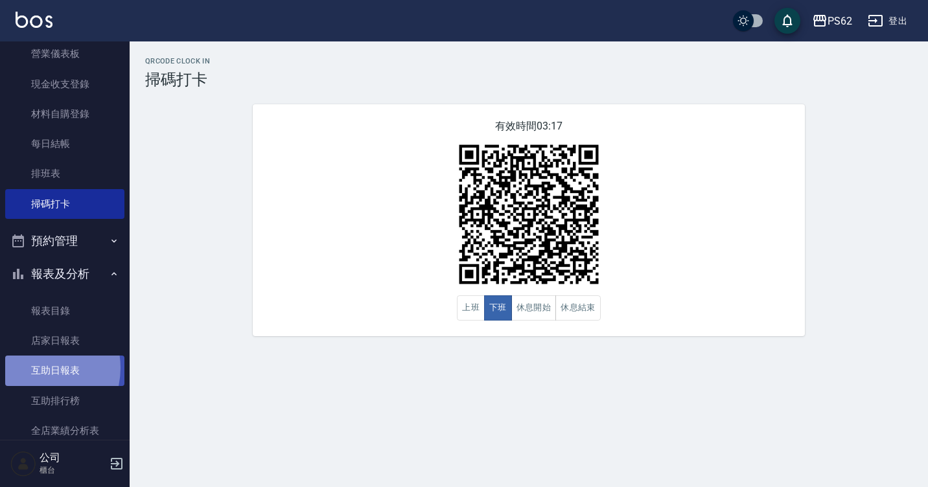
click at [35, 368] on link "互助日報表" at bounding box center [64, 371] width 119 height 30
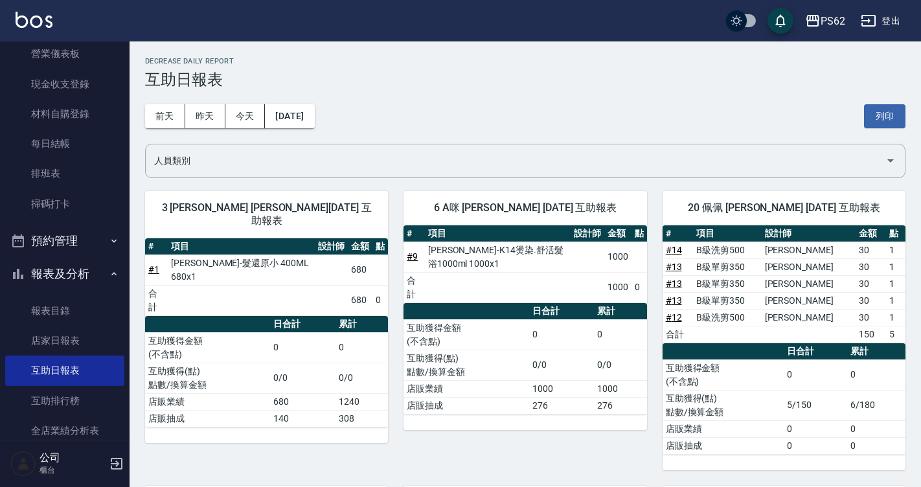
click at [73, 220] on ul "打帳單 帳單列表 掛單列表 營業儀表板 現金收支登錄 材料自購登錄 每日結帳 排班表 掃碼打卡" at bounding box center [64, 84] width 119 height 280
click at [87, 204] on link "掃碼打卡" at bounding box center [64, 204] width 119 height 30
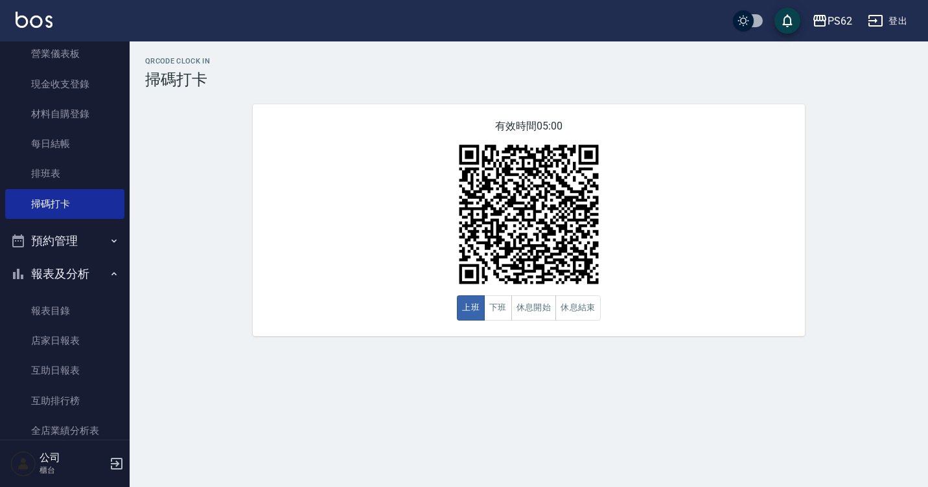
click at [494, 324] on div "有效時間 05:00 上班 下班 休息開始 休息結束" at bounding box center [529, 220] width 552 height 232
click at [501, 319] on button "下班" at bounding box center [498, 307] width 28 height 25
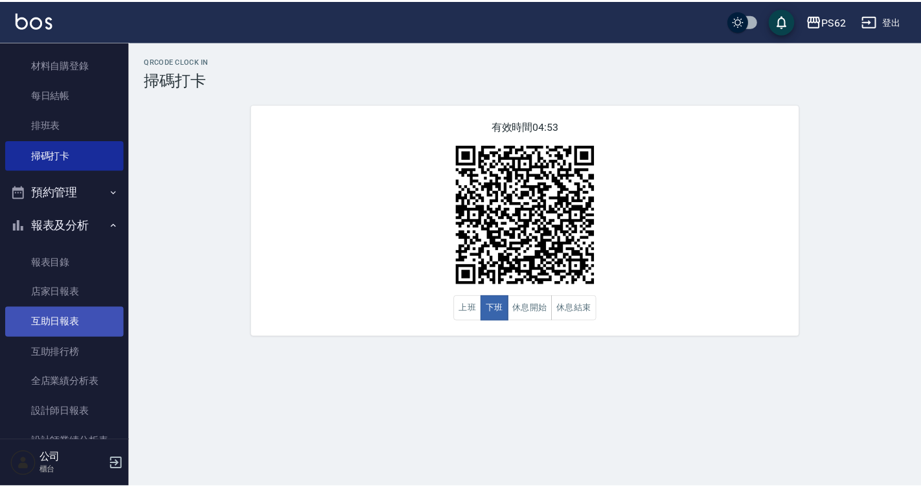
scroll to position [266, 0]
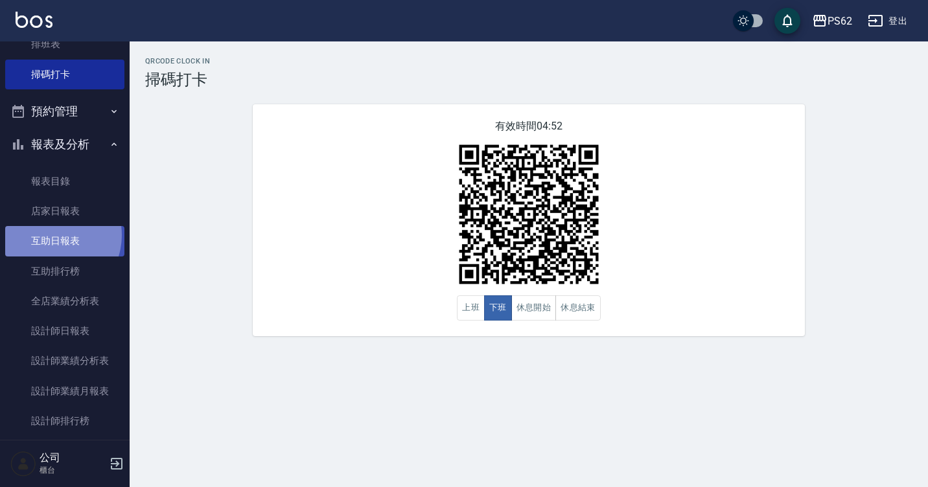
click at [50, 235] on link "互助日報表" at bounding box center [64, 241] width 119 height 30
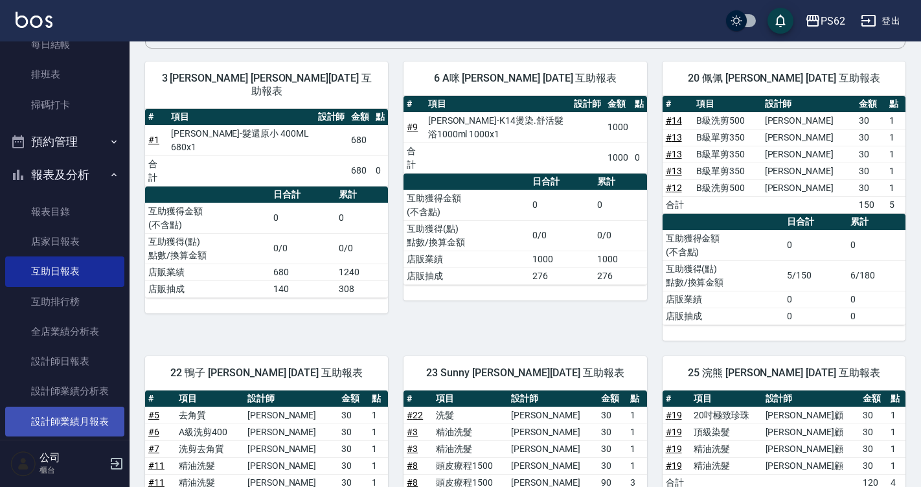
scroll to position [306, 0]
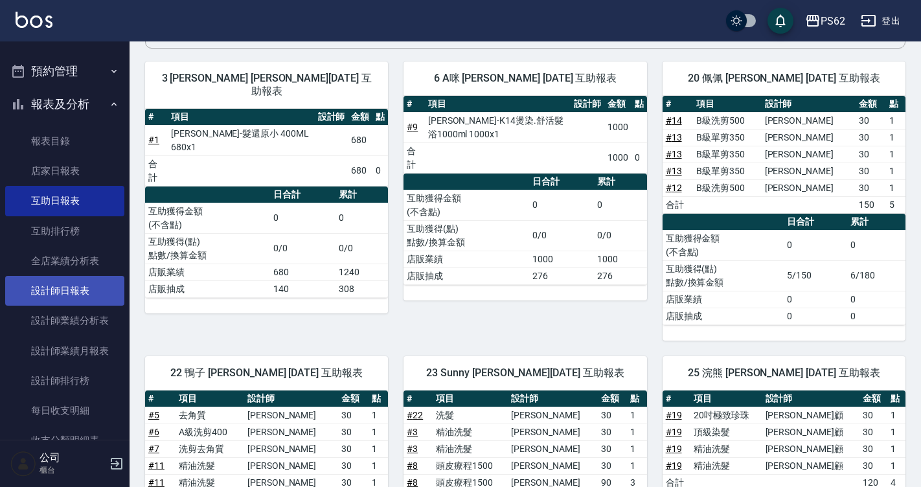
click at [81, 295] on link "設計師日報表" at bounding box center [64, 291] width 119 height 30
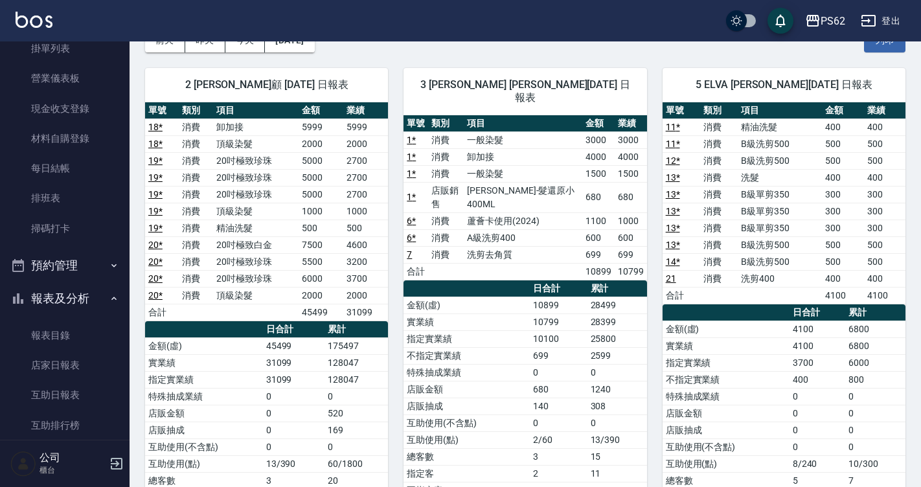
scroll to position [65, 0]
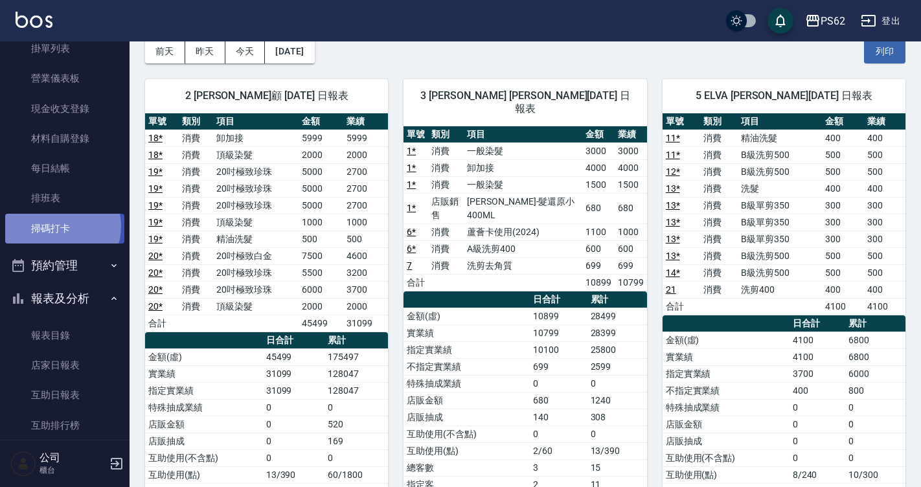
click at [58, 226] on link "掃碼打卡" at bounding box center [64, 229] width 119 height 30
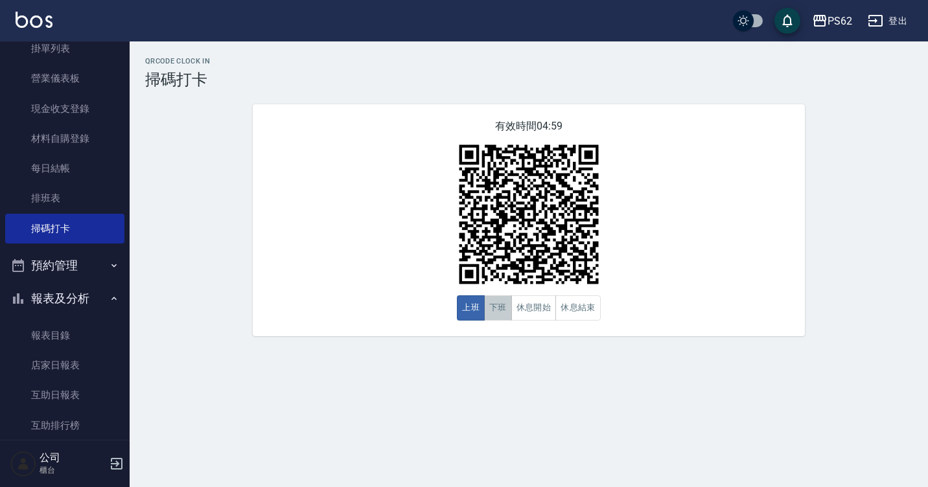
click at [490, 305] on button "下班" at bounding box center [498, 307] width 28 height 25
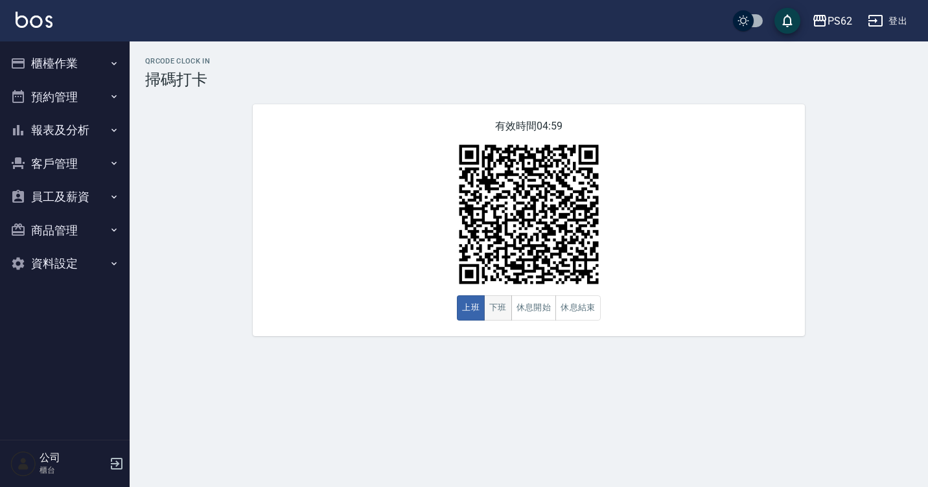
click at [509, 302] on button "下班" at bounding box center [498, 307] width 28 height 25
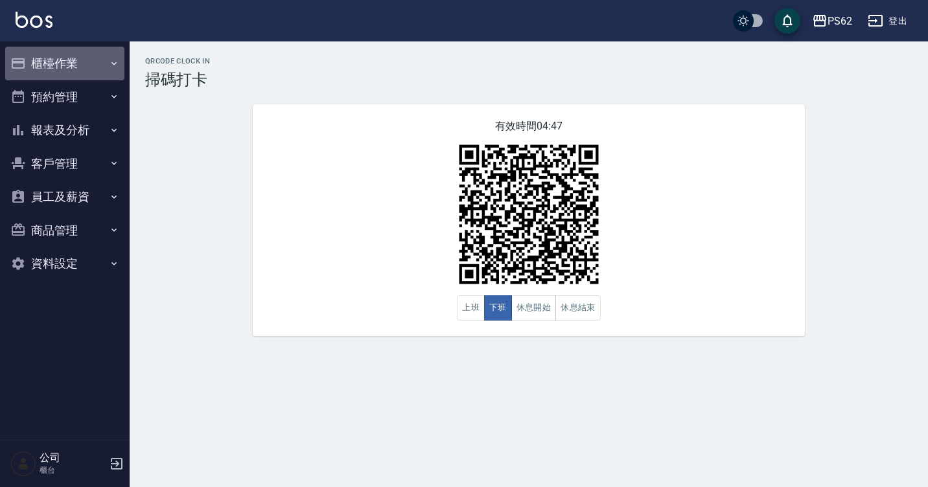
click at [87, 63] on button "櫃檯作業" at bounding box center [64, 64] width 119 height 34
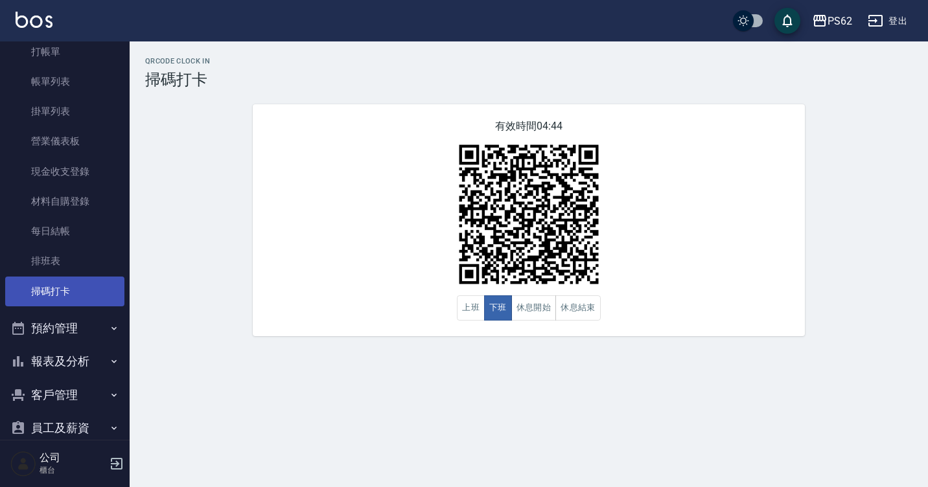
scroll to position [130, 0]
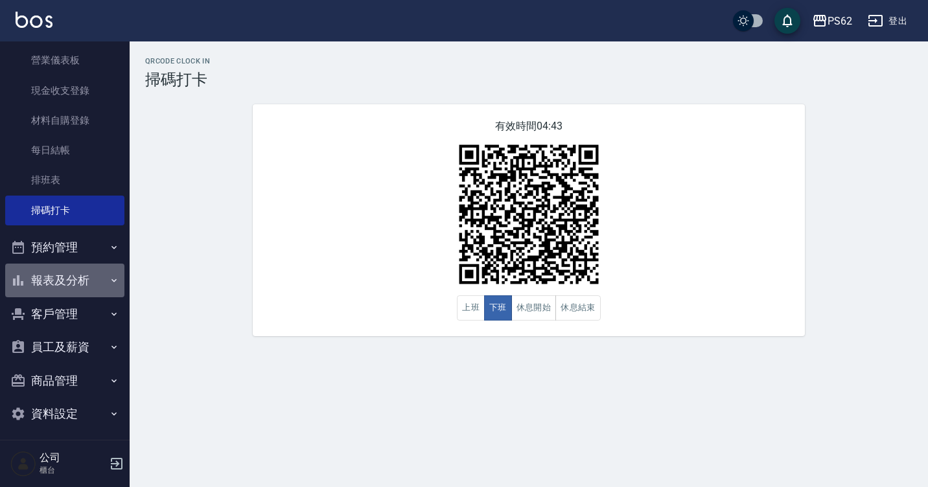
click at [65, 295] on button "報表及分析" at bounding box center [64, 281] width 119 height 34
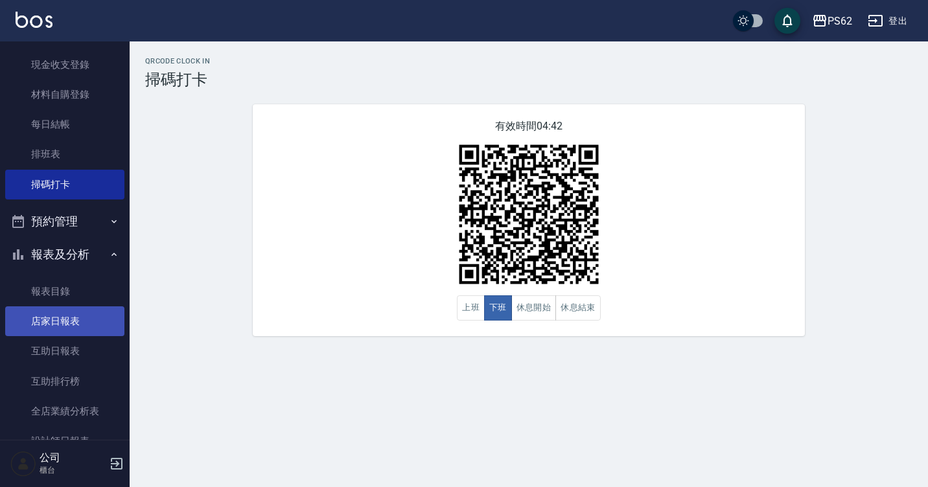
scroll to position [194, 0]
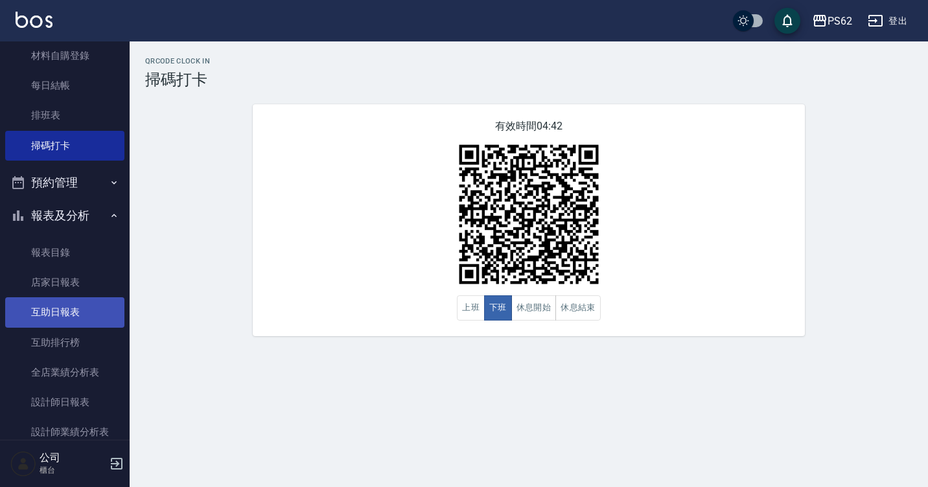
click at [89, 307] on link "互助日報表" at bounding box center [64, 312] width 119 height 30
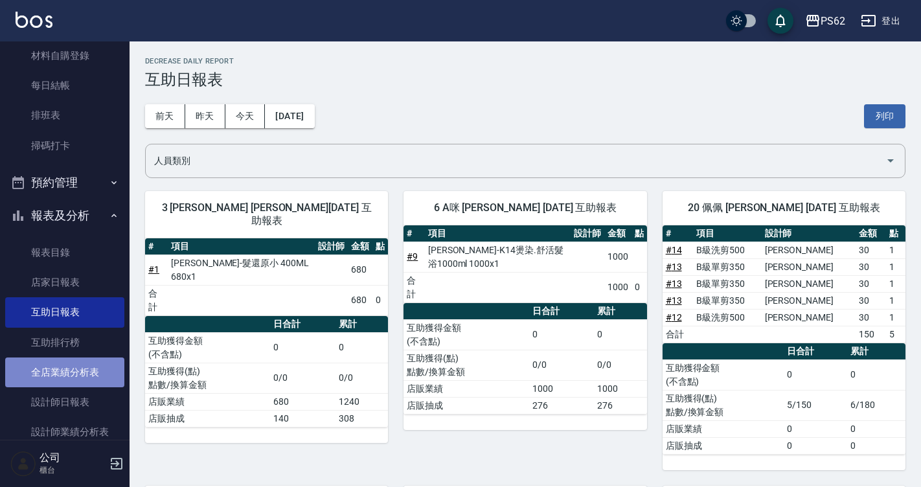
click at [85, 379] on link "全店業績分析表" at bounding box center [64, 373] width 119 height 30
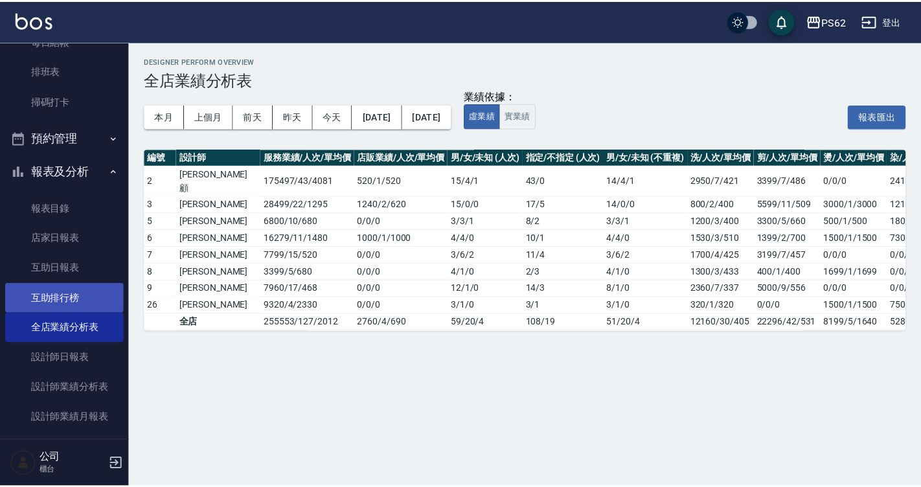
scroll to position [259, 0]
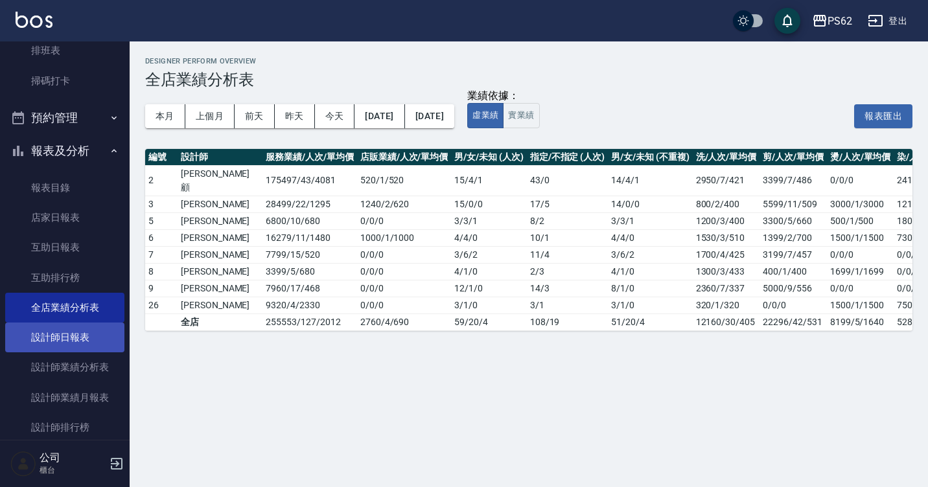
click at [82, 339] on link "設計師日報表" at bounding box center [64, 338] width 119 height 30
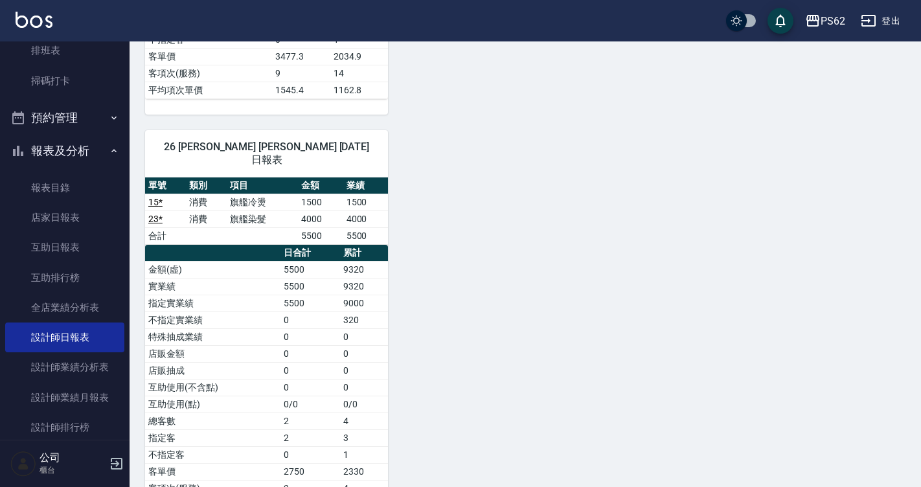
scroll to position [1147, 0]
